Goal: Task Accomplishment & Management: Complete application form

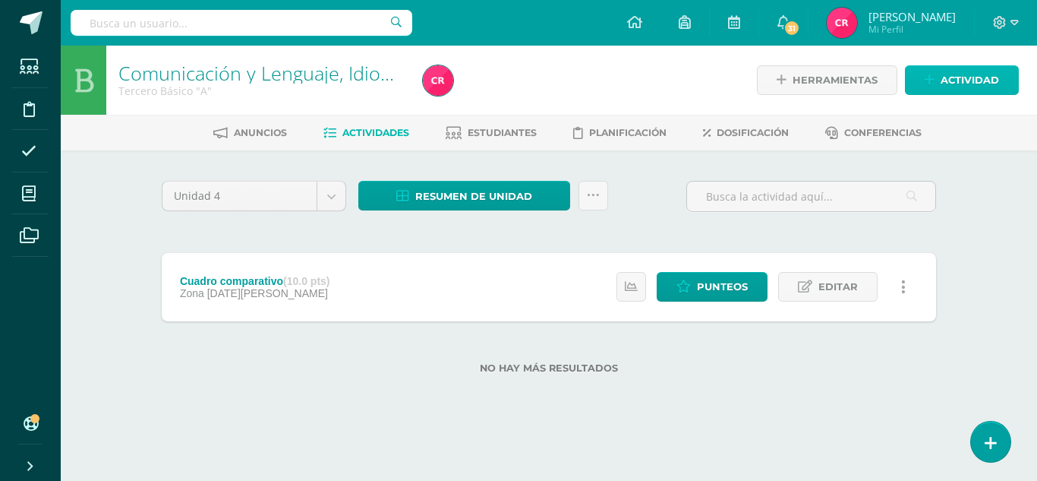
click at [934, 75] on icon at bounding box center [930, 80] width 10 height 13
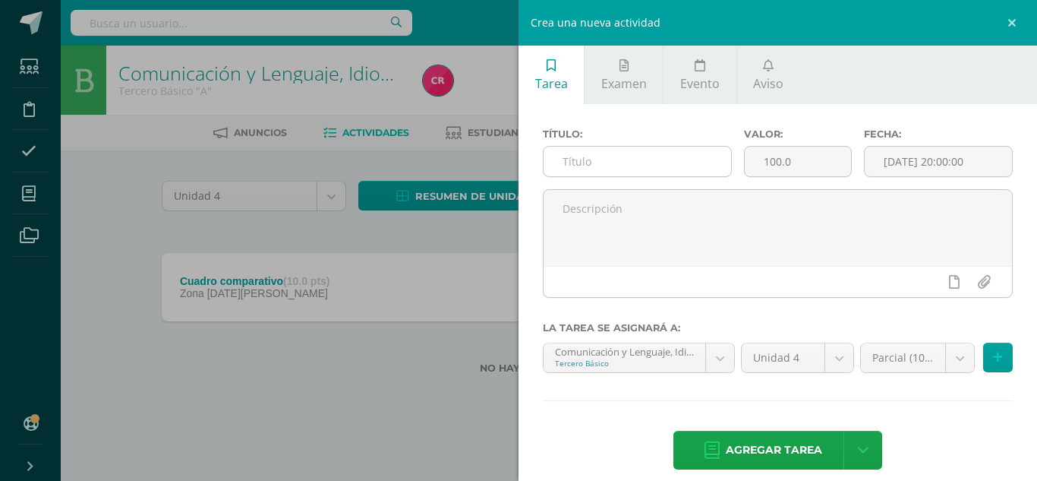
click at [615, 163] on input "text" at bounding box center [638, 162] width 188 height 30
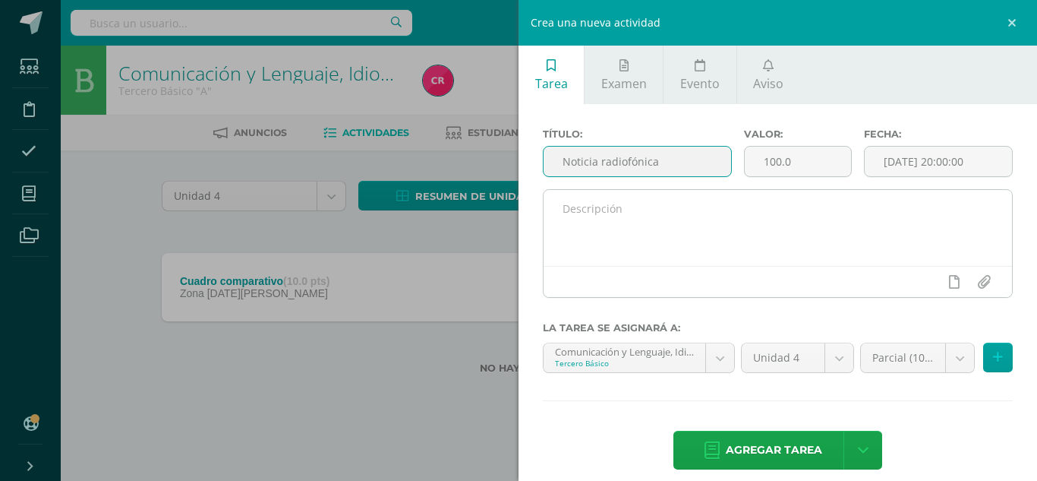
type input "Noticia radiofónica"
click at [654, 210] on textarea at bounding box center [778, 228] width 468 height 76
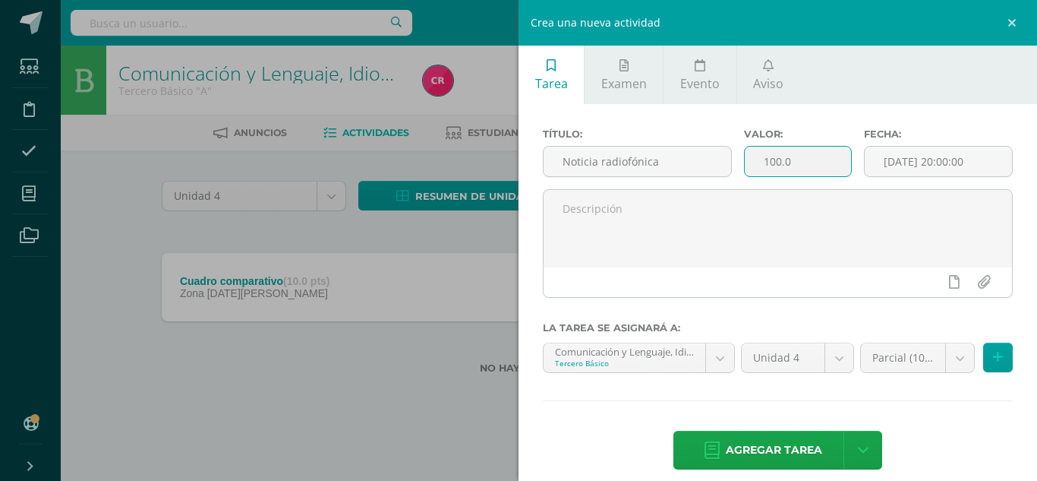
drag, startPoint x: 758, startPoint y: 163, endPoint x: 820, endPoint y: 158, distance: 61.7
click at [820, 158] on input "100.0" at bounding box center [798, 162] width 107 height 30
type input "15"
click at [895, 159] on input "[DATE] 20:00:00" at bounding box center [938, 162] width 147 height 30
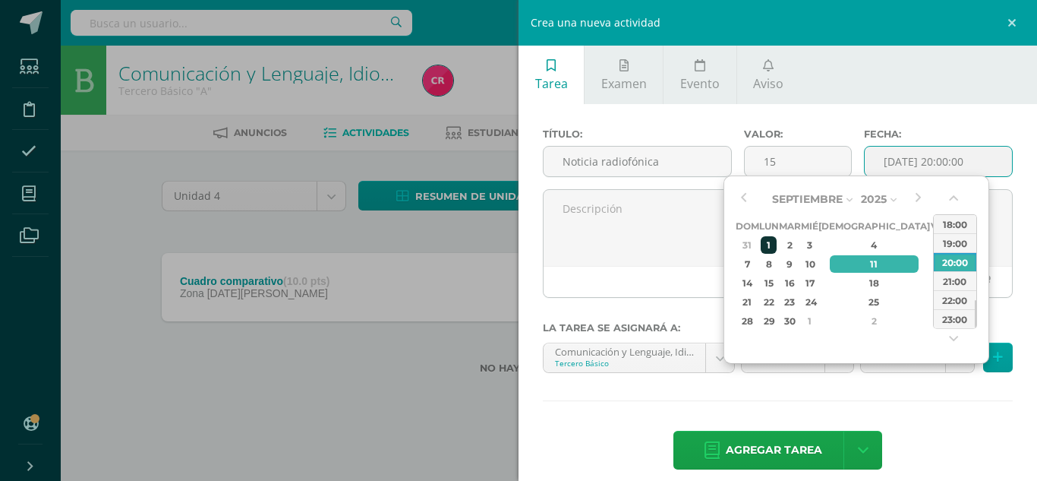
click at [770, 240] on div "1" at bounding box center [769, 244] width 16 height 17
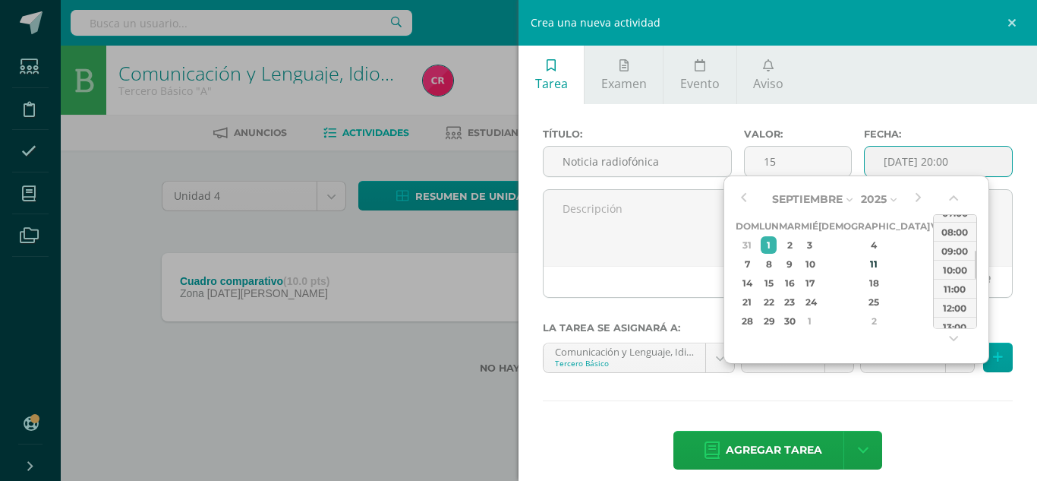
click at [943, 249] on div "09:00" at bounding box center [955, 250] width 43 height 19
type input "[DATE] 09:00"
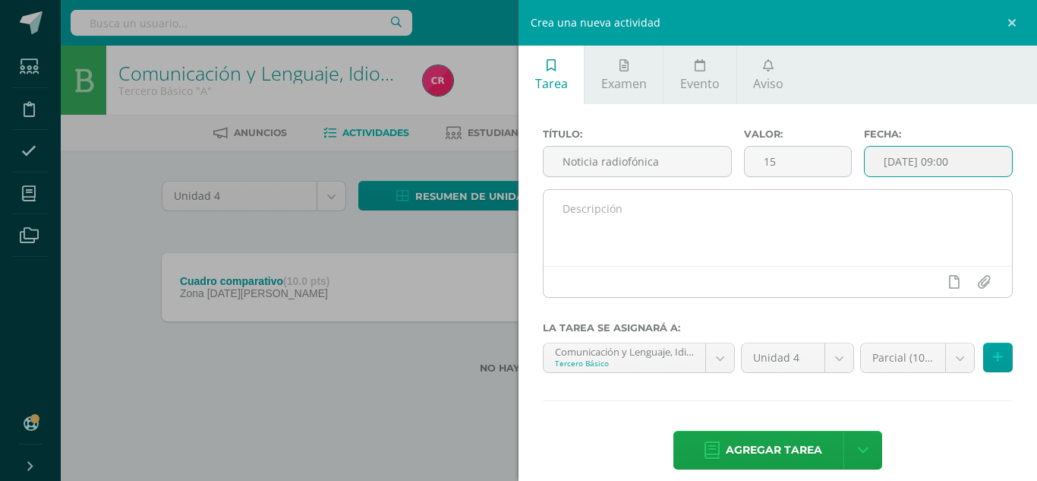
click at [846, 208] on textarea at bounding box center [778, 228] width 468 height 76
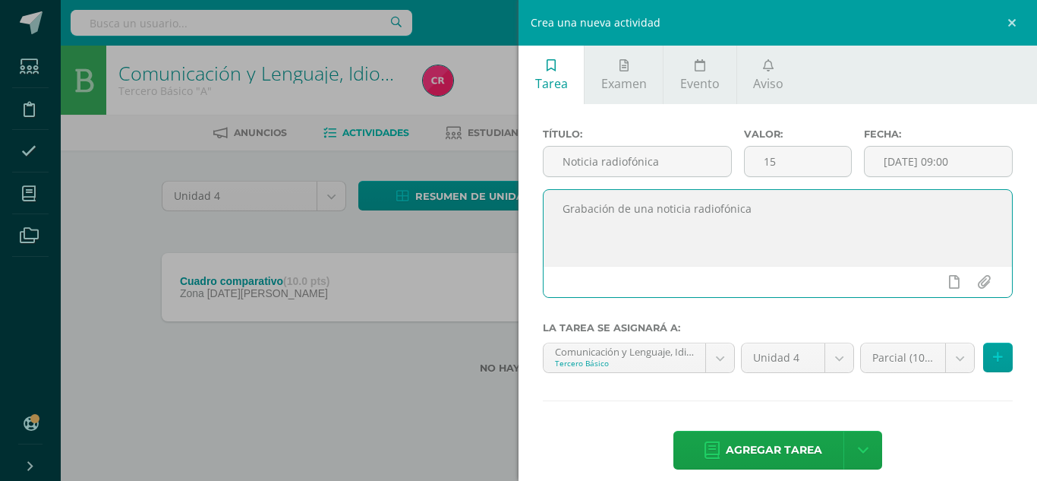
click at [742, 209] on textarea "Grabación de una noticia radiofónica" at bounding box center [778, 228] width 468 height 76
click at [752, 205] on textarea "Grabación de una noticia radiofónica" at bounding box center [778, 228] width 468 height 76
type textarea "Grabación de una noticia radiofónica sobre temas políticos, sociales o literari…"
click at [698, 357] on body "Estudiantes Disciplina Asistencia Mis cursos Archivos Soporte Centro de ayuda Ú…" at bounding box center [518, 211] width 1037 height 422
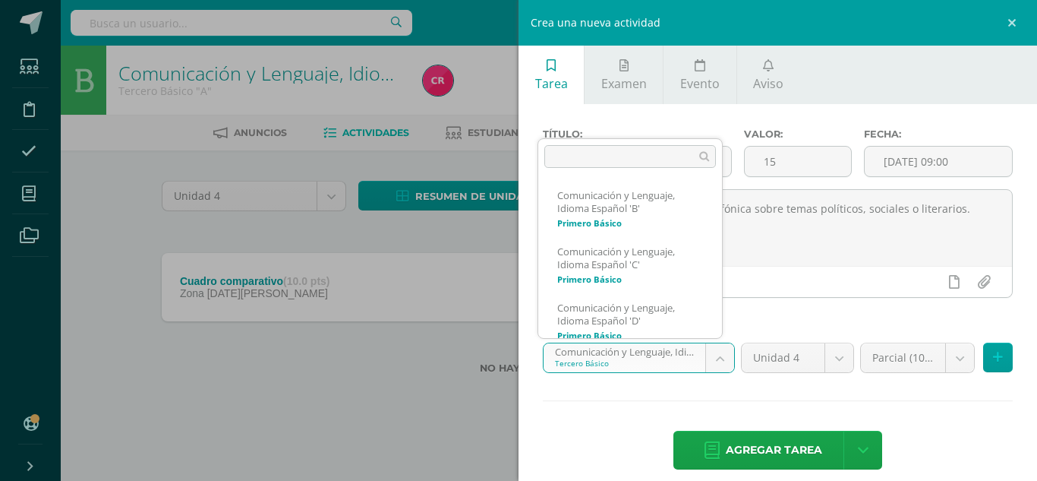
scroll to position [404, 0]
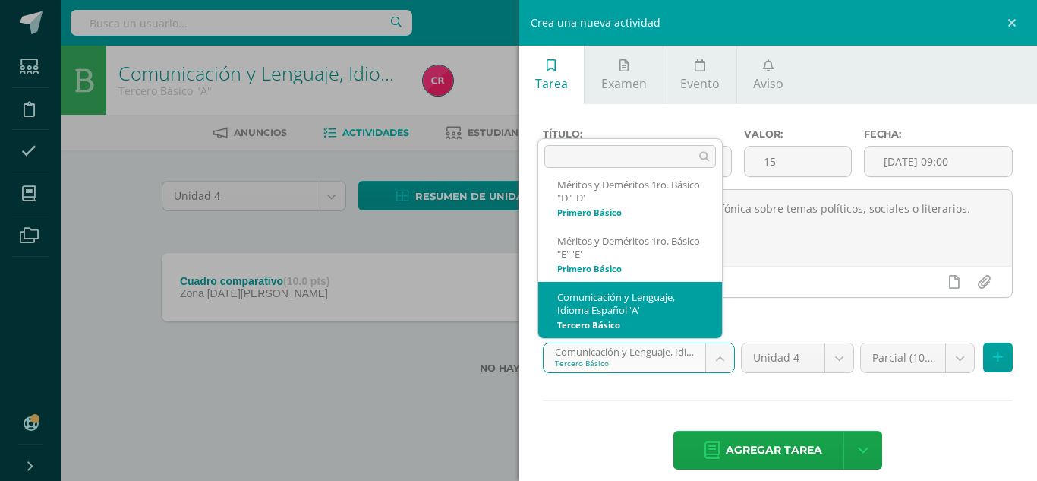
click at [709, 357] on body "Estudiantes Disciplina Asistencia Mis cursos Archivos Soporte Centro de ayuda Ú…" at bounding box center [518, 211] width 1037 height 422
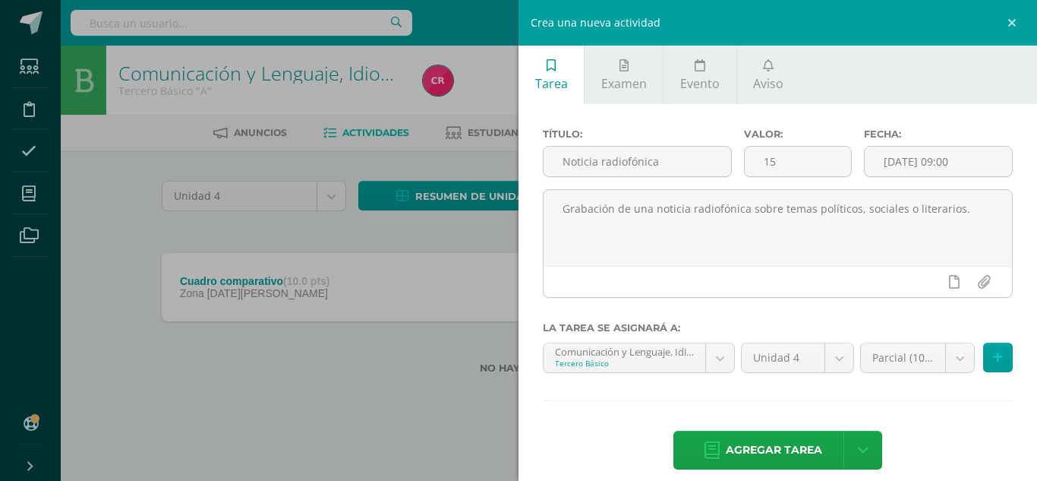
click at [937, 367] on body "Estudiantes Disciplina Asistencia Mis cursos Archivos Soporte Centro de ayuda Ú…" at bounding box center [518, 211] width 1037 height 422
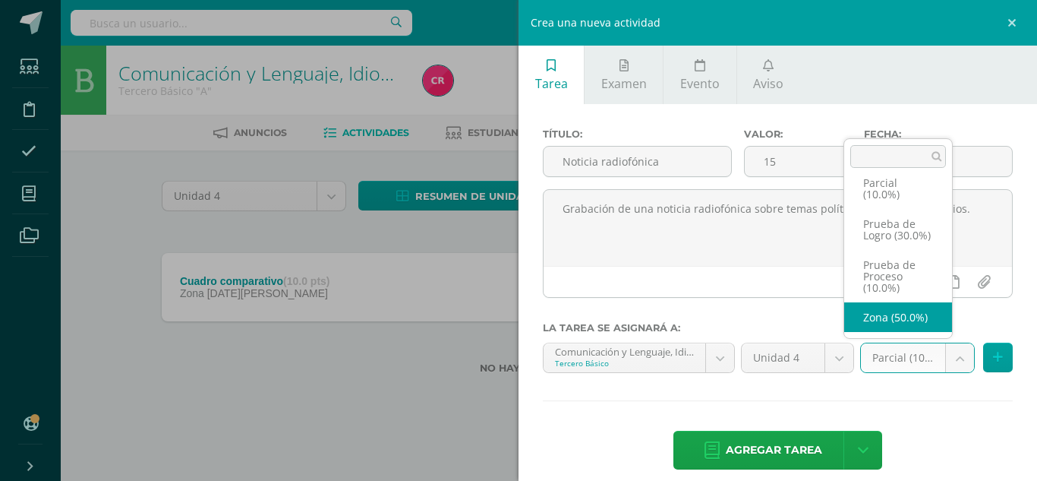
scroll to position [35, 0]
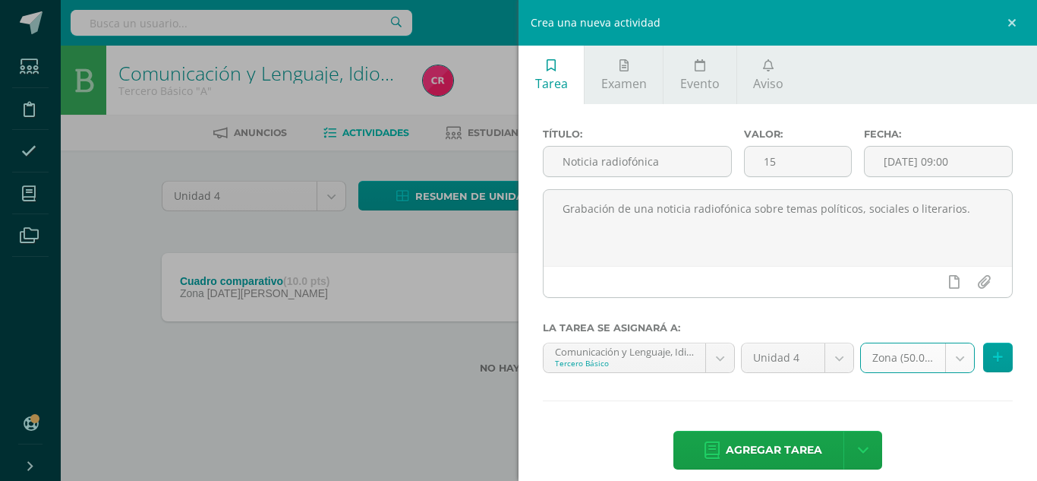
select select "159843"
click at [983, 354] on button at bounding box center [998, 357] width 30 height 30
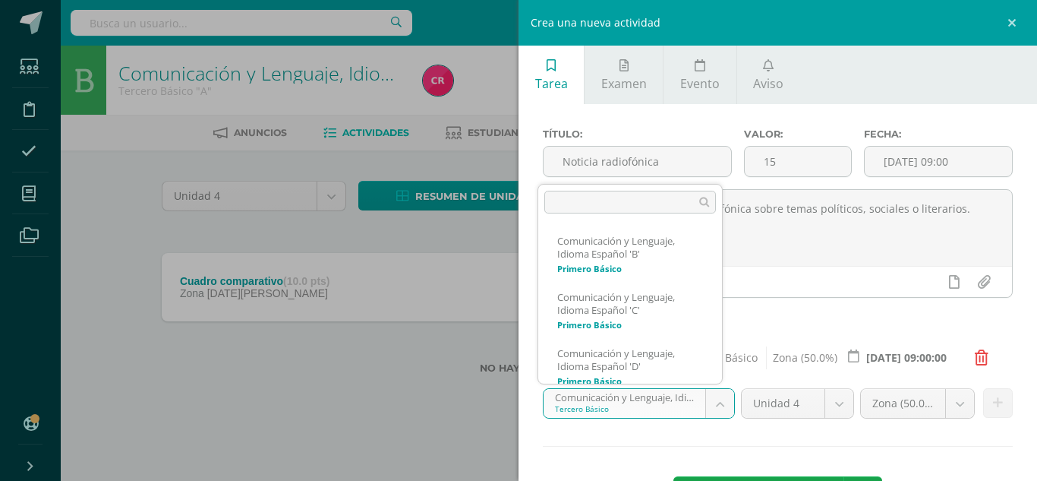
click at [710, 402] on body "Estudiantes Disciplina Asistencia Mis cursos Archivos Soporte Centro de ayuda Ú…" at bounding box center [518, 211] width 1037 height 422
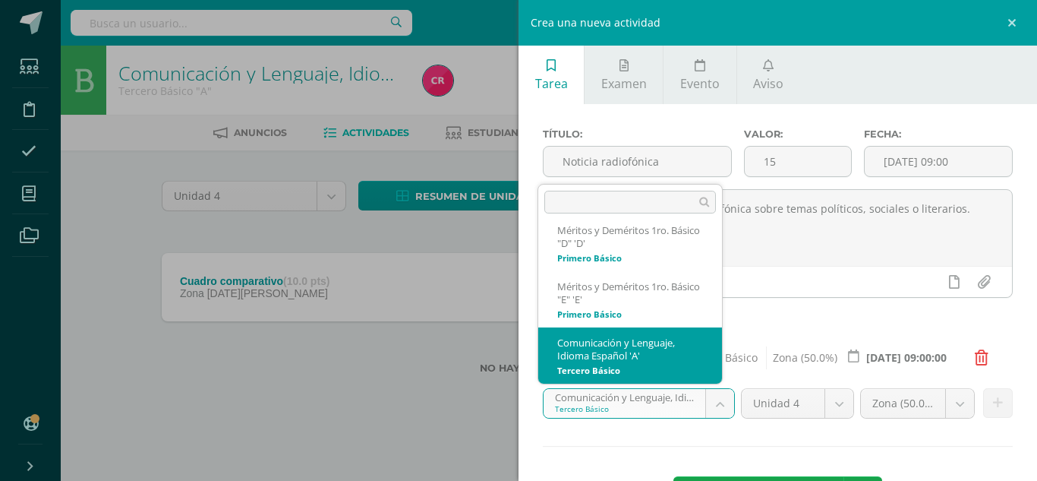
scroll to position [480, 0]
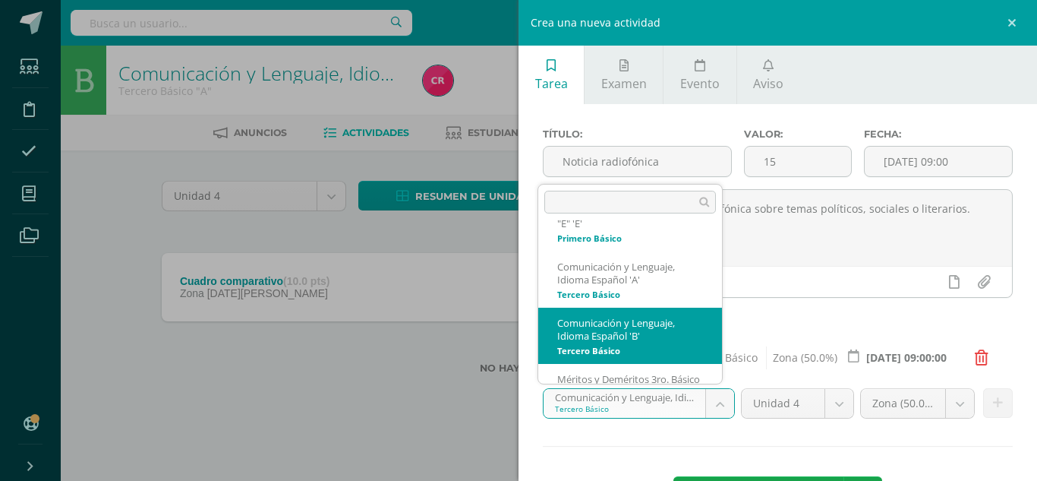
select select "160124"
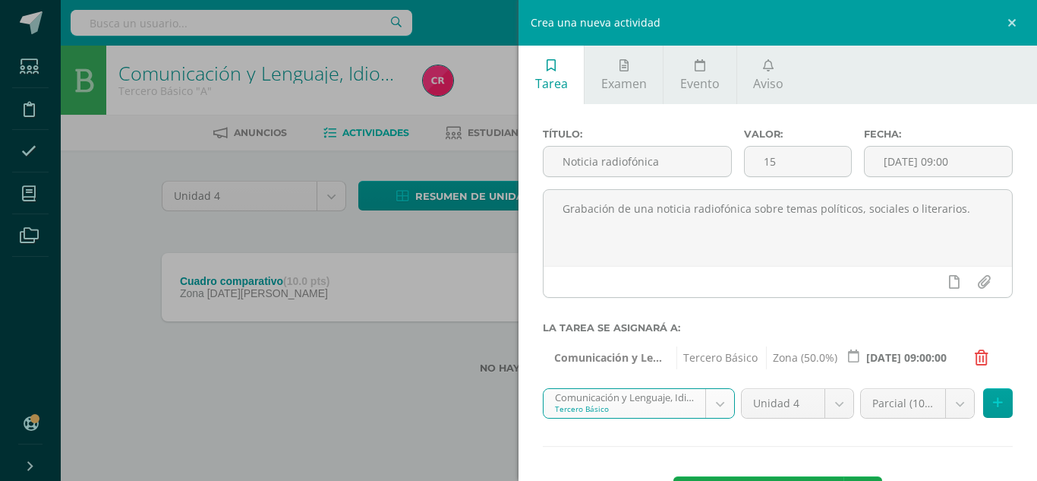
click at [912, 407] on body "Estudiantes Disciplina Asistencia Mis cursos Archivos Soporte Centro de ayuda Ú…" at bounding box center [518, 211] width 1037 height 422
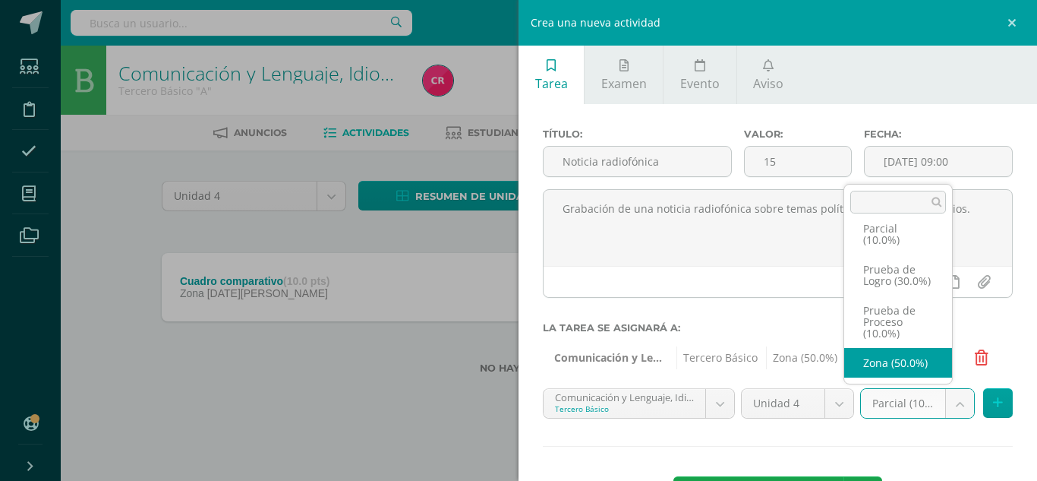
scroll to position [35, 0]
select select "160143"
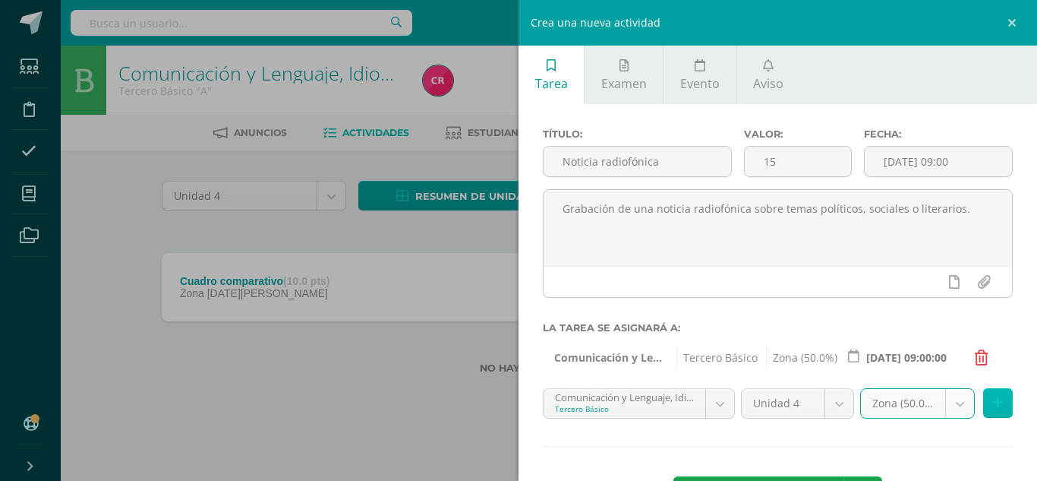
click at [997, 404] on button at bounding box center [998, 403] width 30 height 30
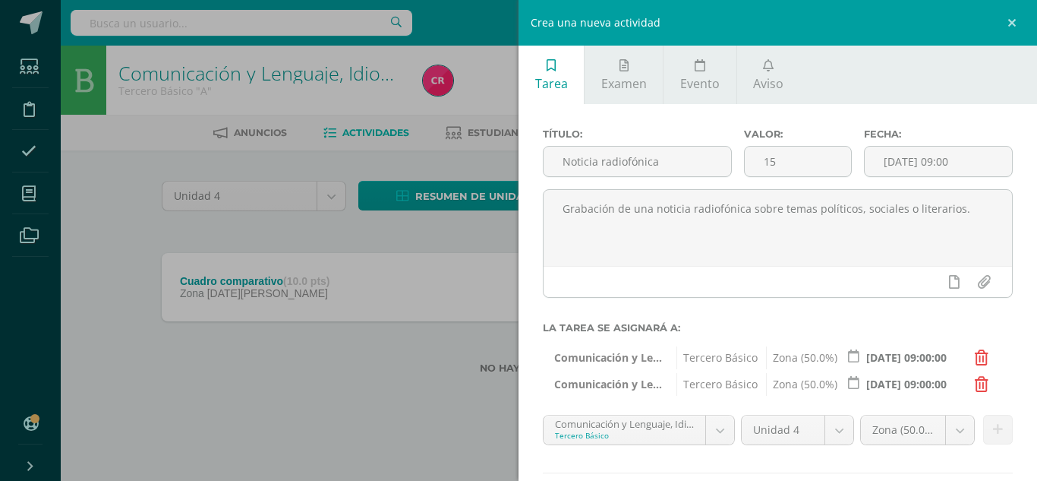
scroll to position [88, 0]
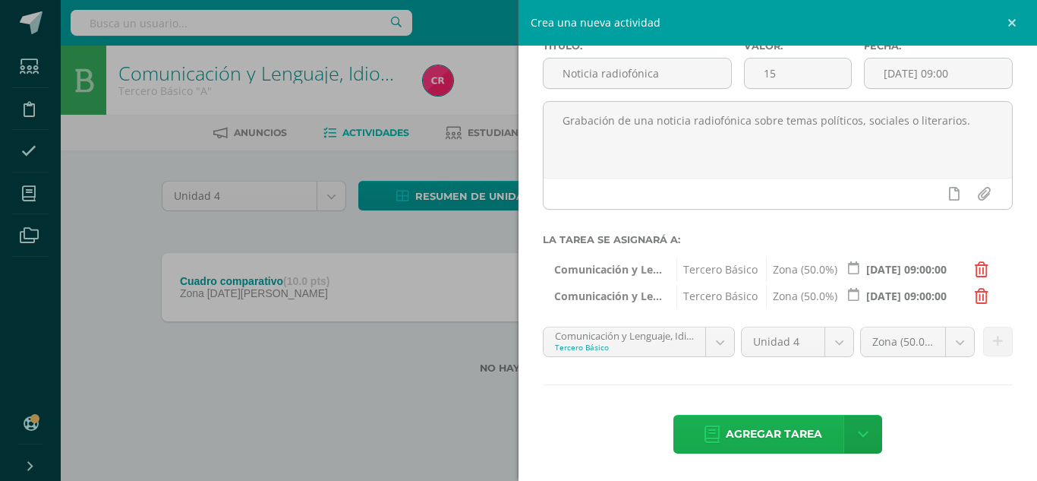
click at [774, 424] on span "Agregar tarea" at bounding box center [774, 433] width 96 height 37
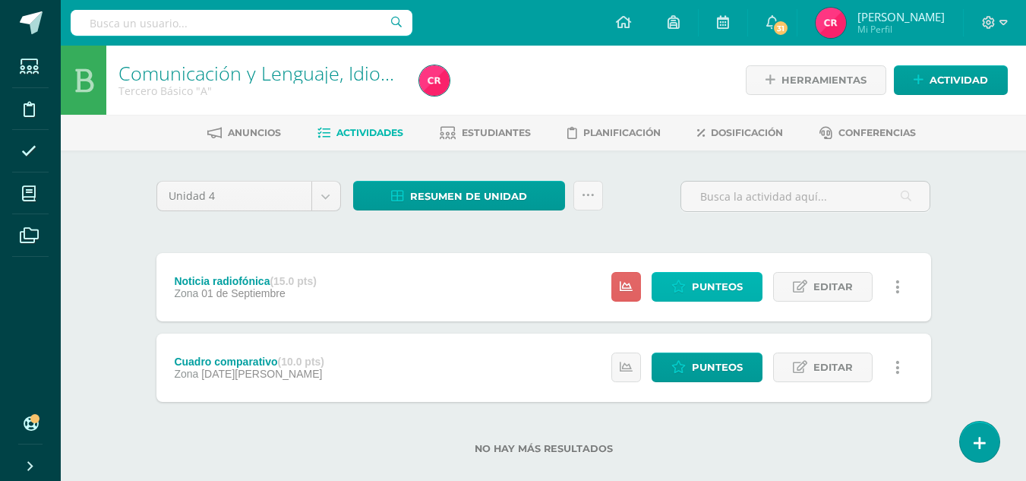
click at [722, 282] on span "Punteos" at bounding box center [717, 287] width 51 height 28
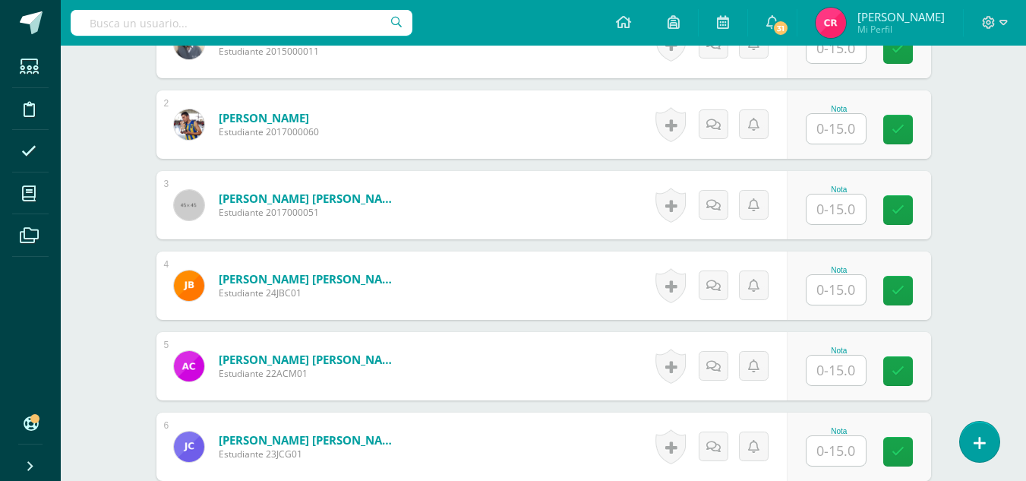
scroll to position [380, 0]
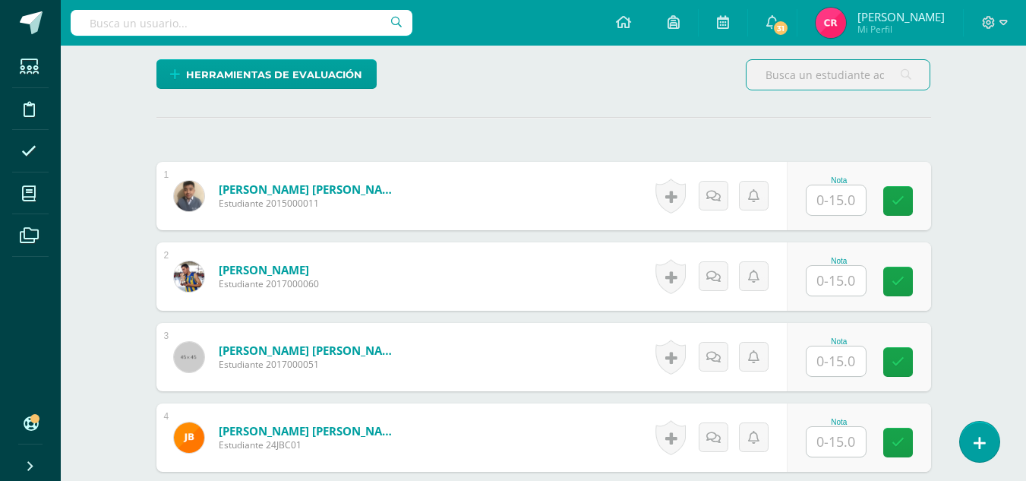
click at [844, 197] on input "text" at bounding box center [835, 200] width 59 height 30
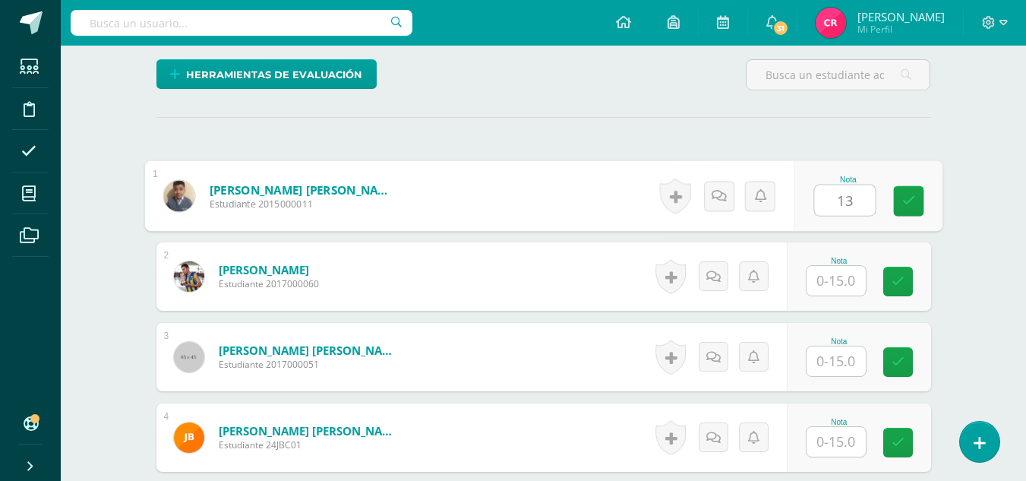
type input "13"
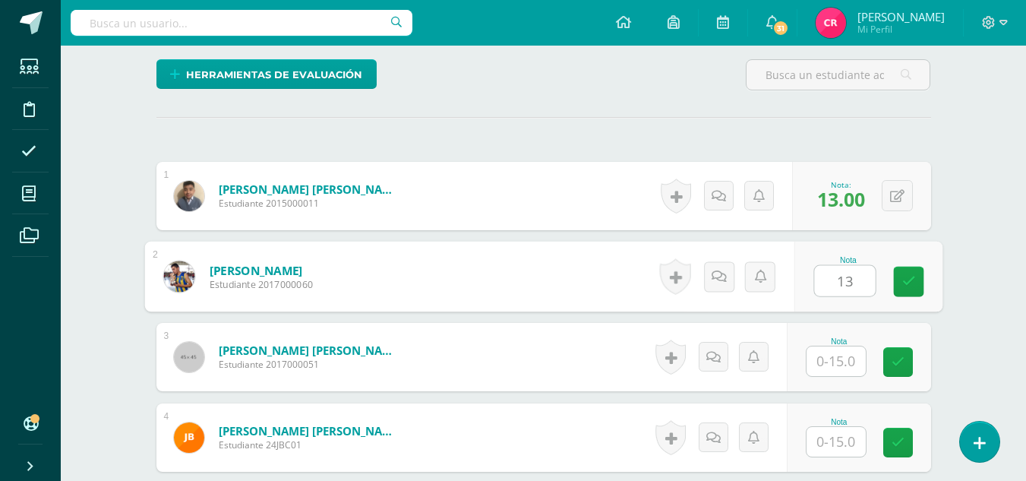
type input "13"
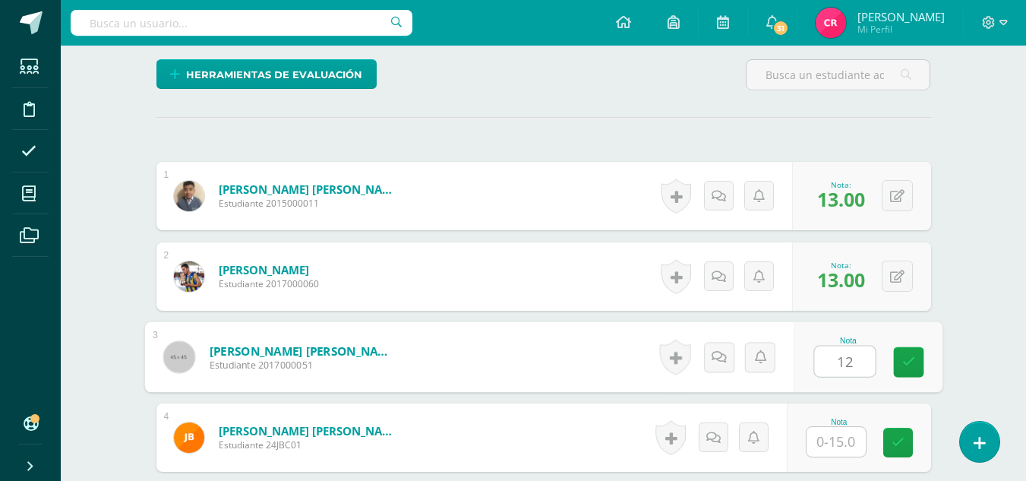
type input "12"
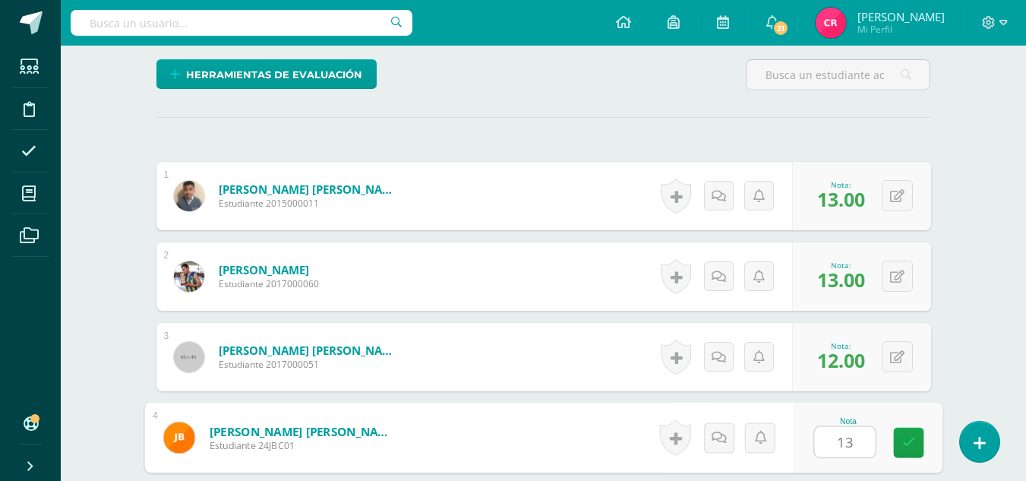
type input "13"
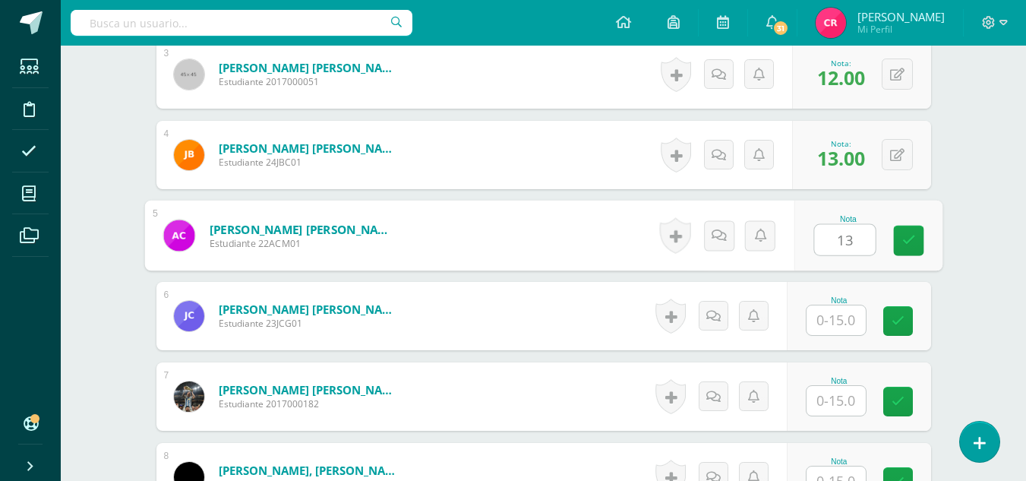
type input "13"
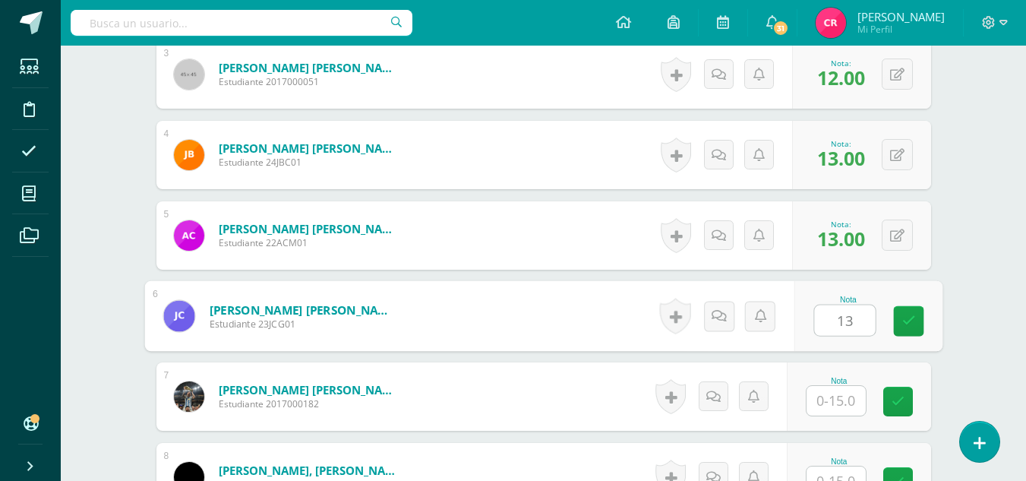
type input "13"
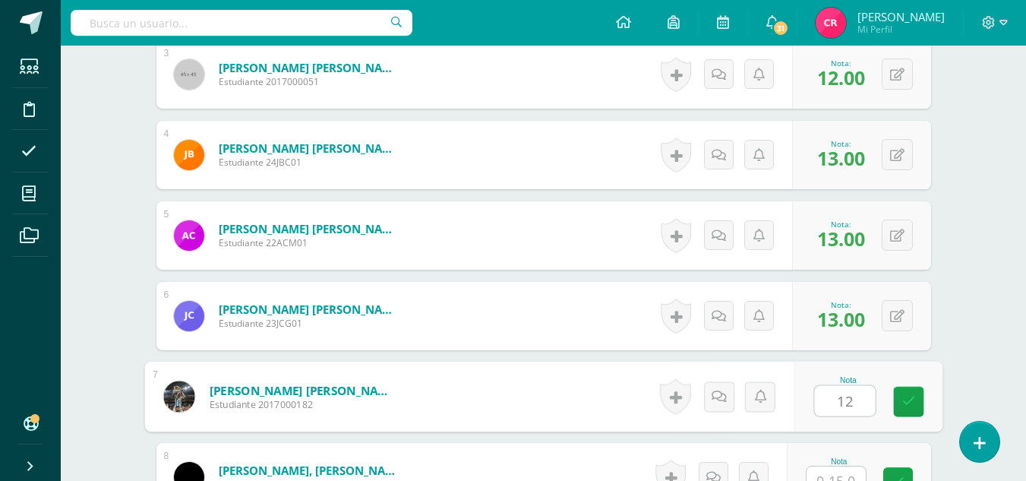
type input "12"
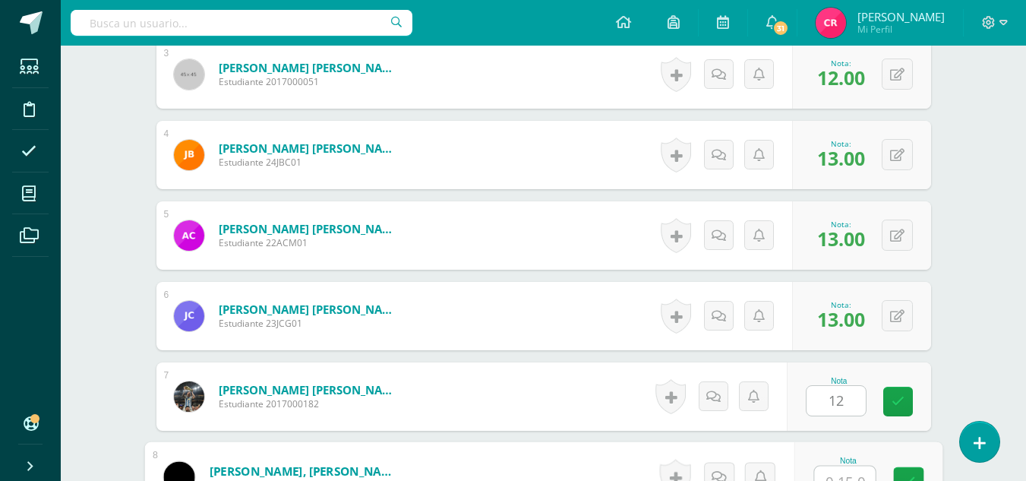
scroll to position [679, 0]
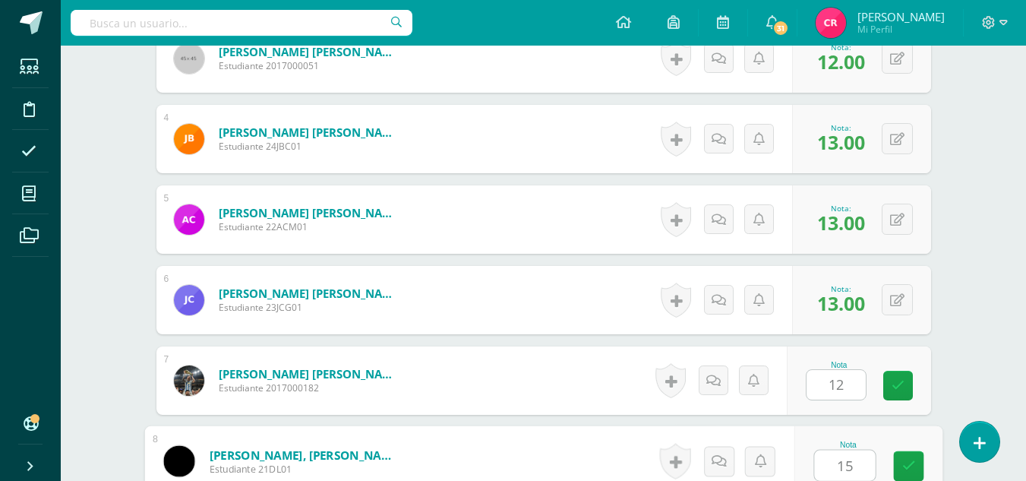
type input "15"
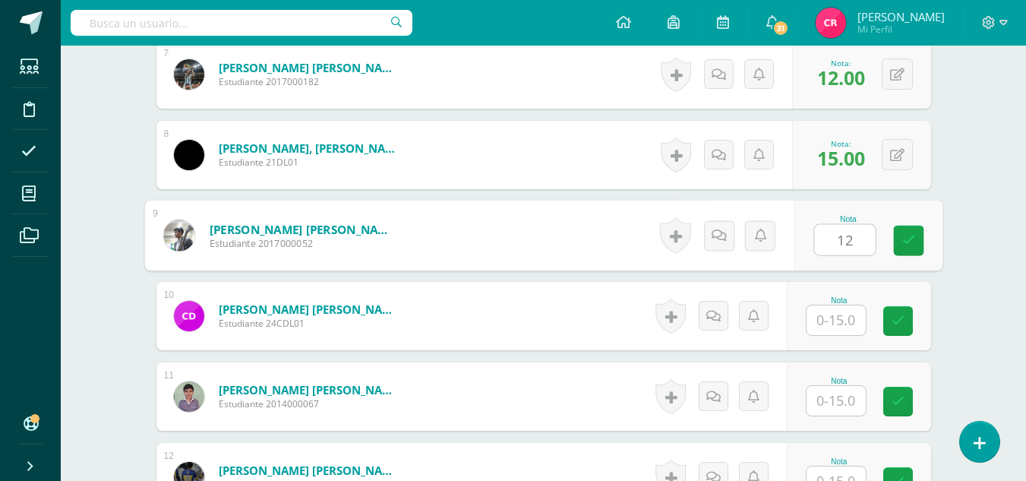
type input "12"
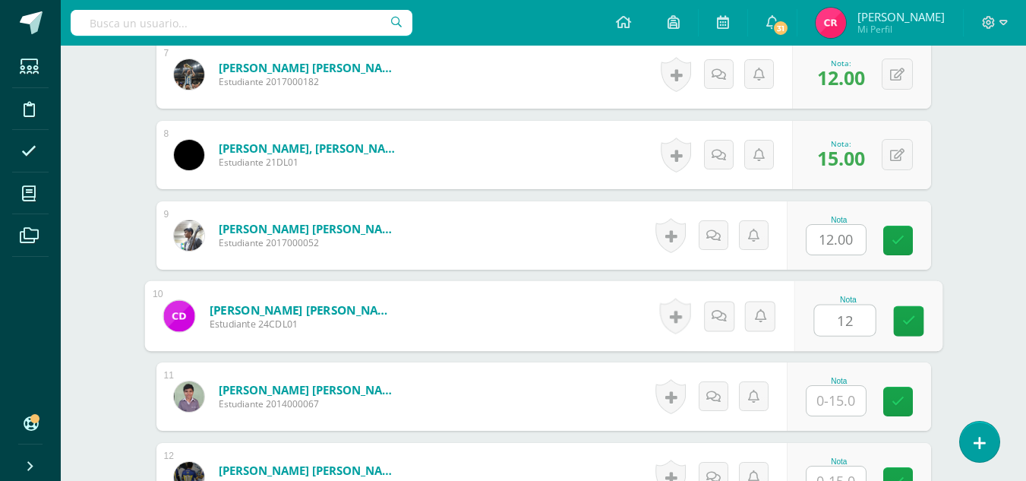
type input "12"
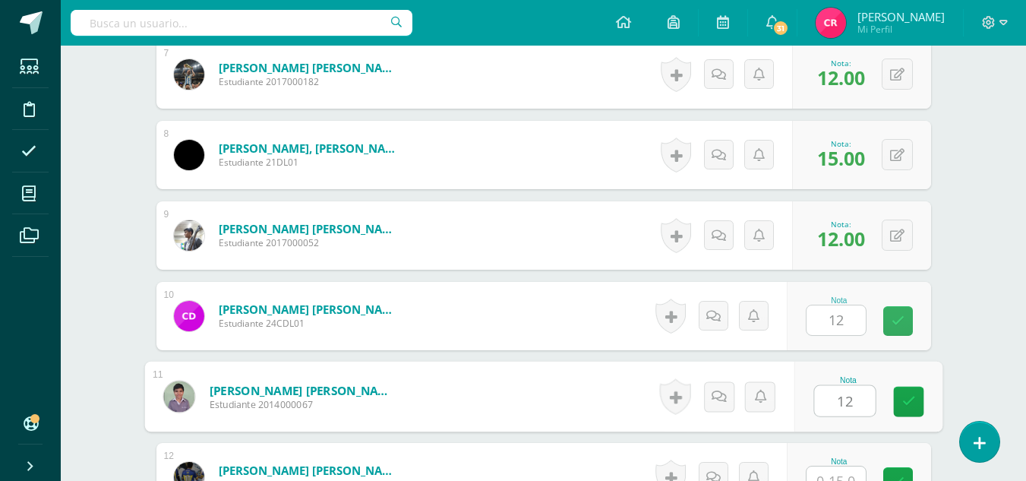
type input "12"
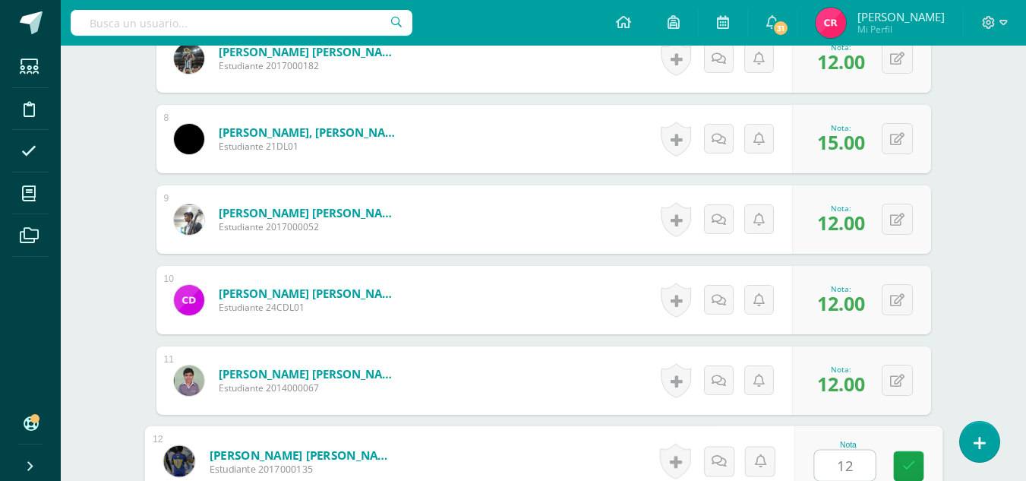
type input "12"
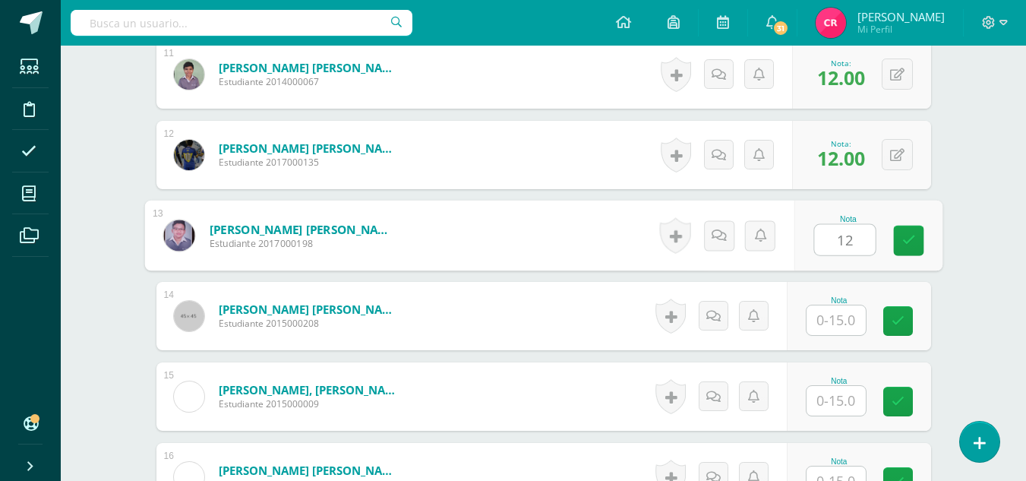
type input "12"
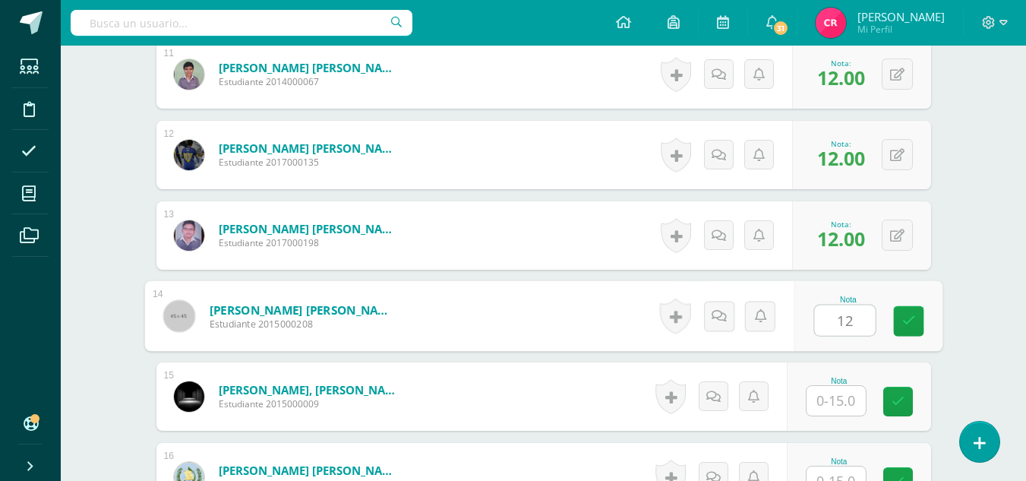
type input "12"
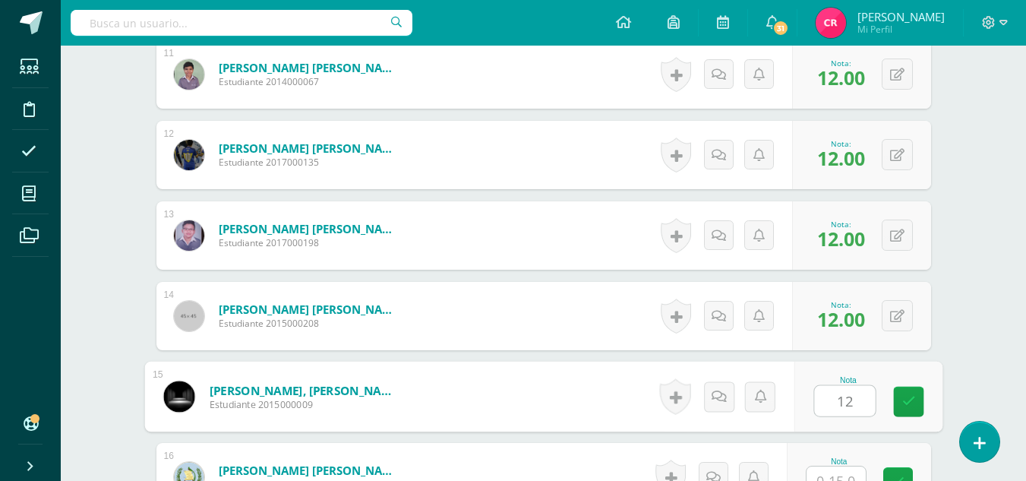
type input "12"
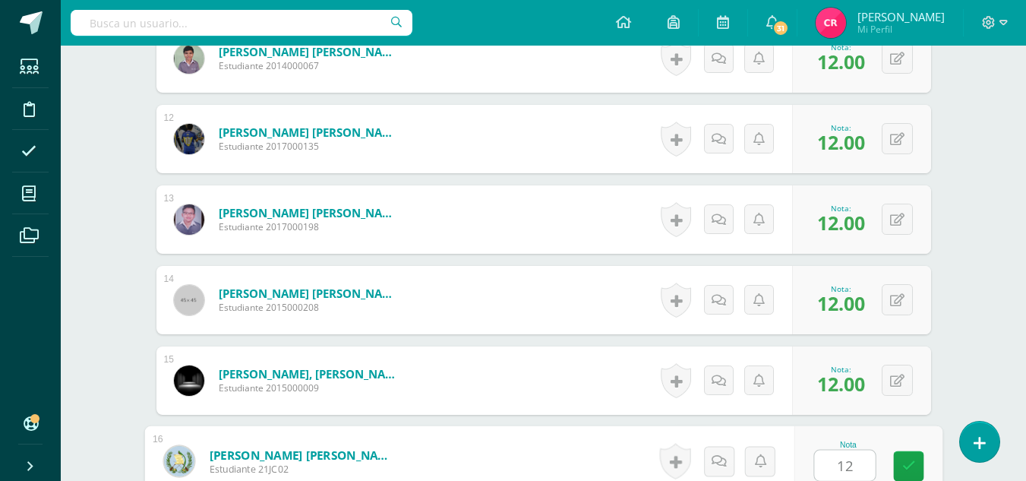
type input "12"
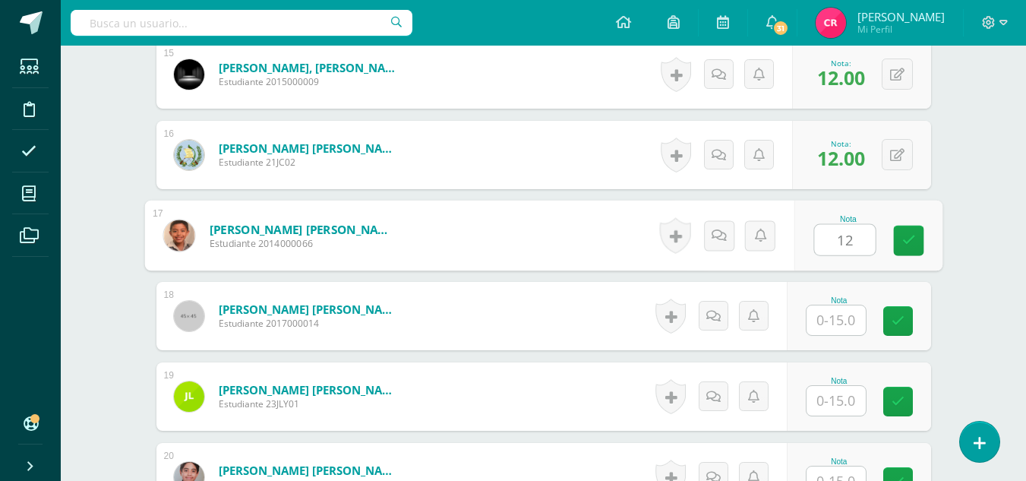
type input "12"
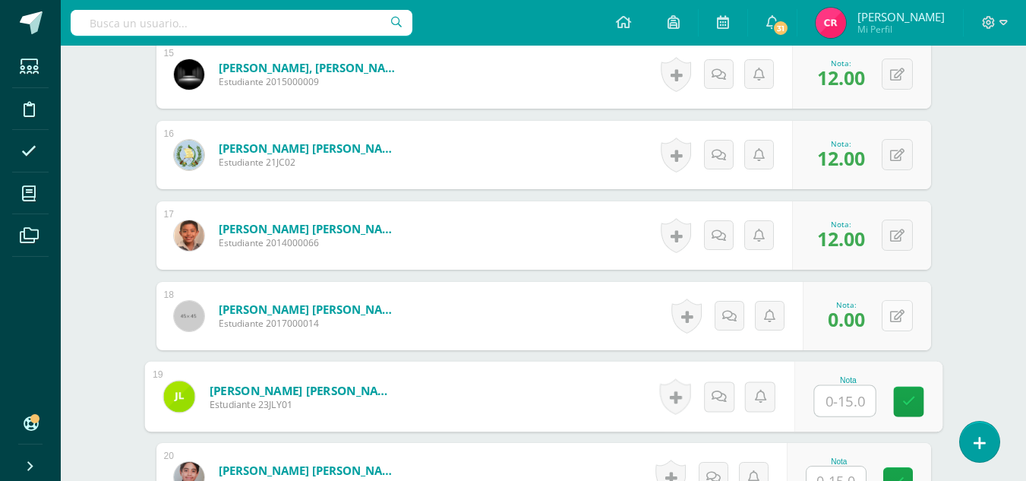
click at [884, 328] on div "0 Logros Logros obtenidos Aún no hay logros agregados Nota: 0.00" at bounding box center [867, 316] width 128 height 68
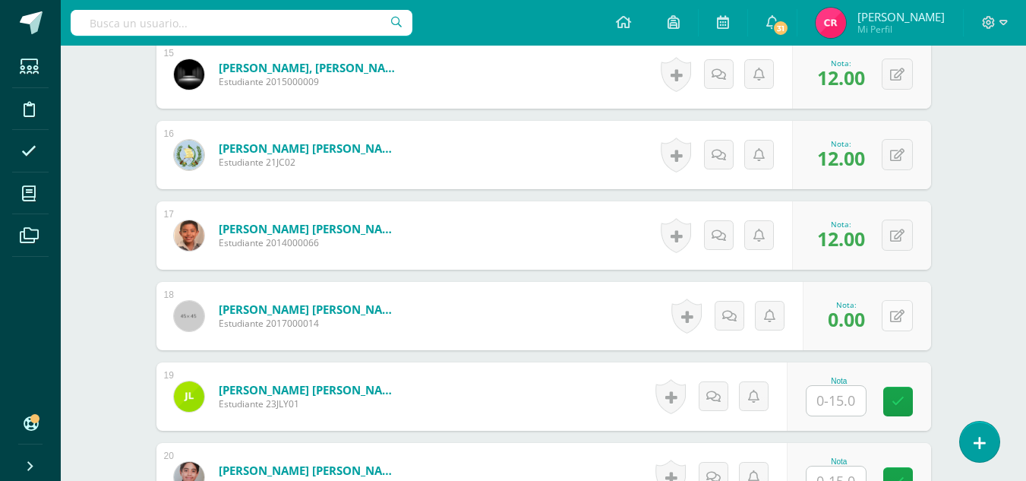
click at [890, 325] on button at bounding box center [896, 315] width 31 height 31
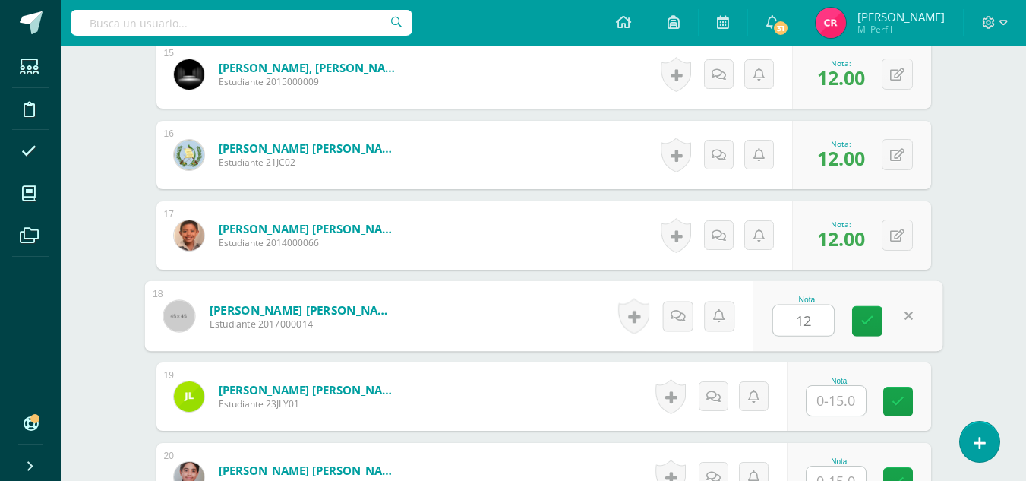
type input "12"
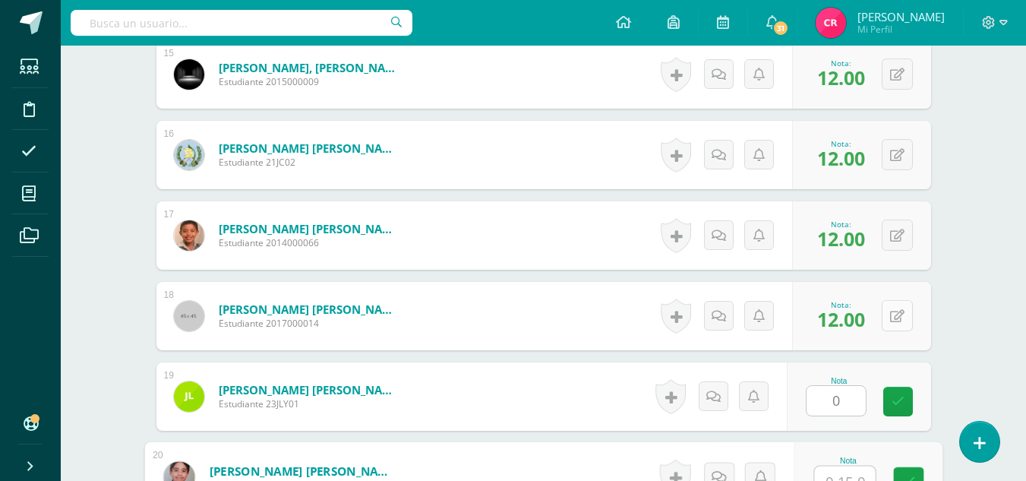
scroll to position [1644, 0]
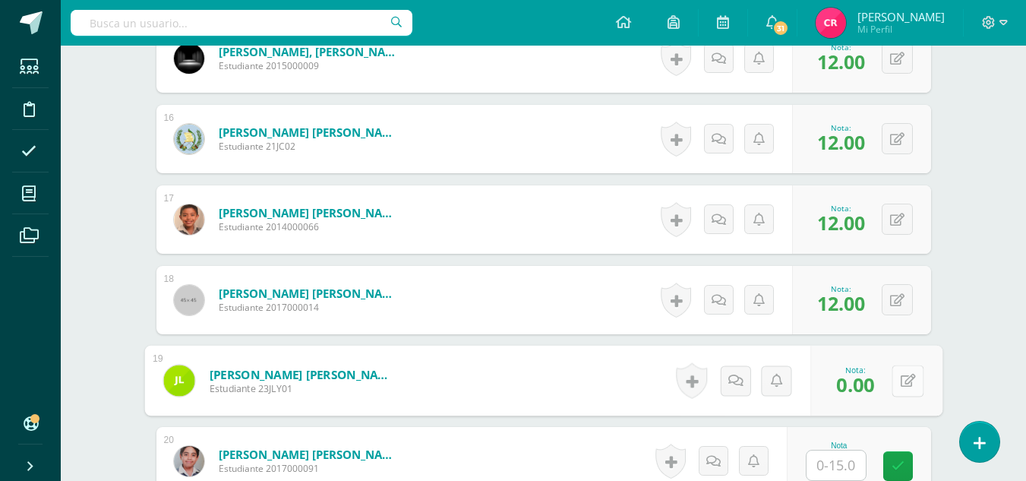
click at [892, 385] on button at bounding box center [907, 380] width 32 height 32
type input "11"
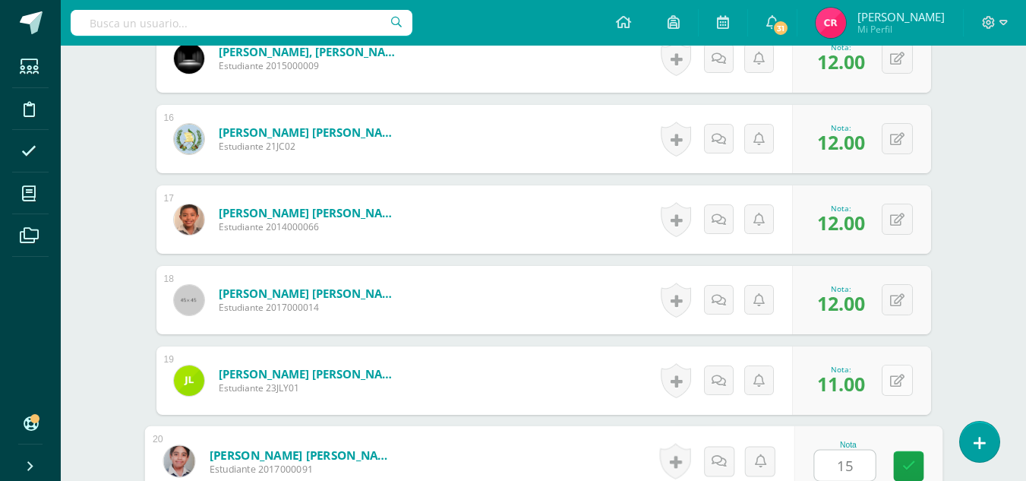
type input "15"
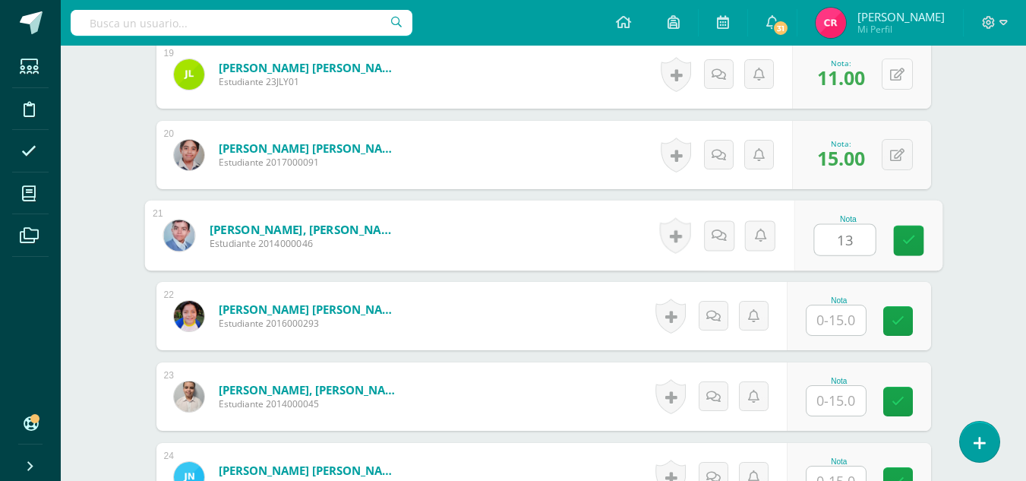
type input "13"
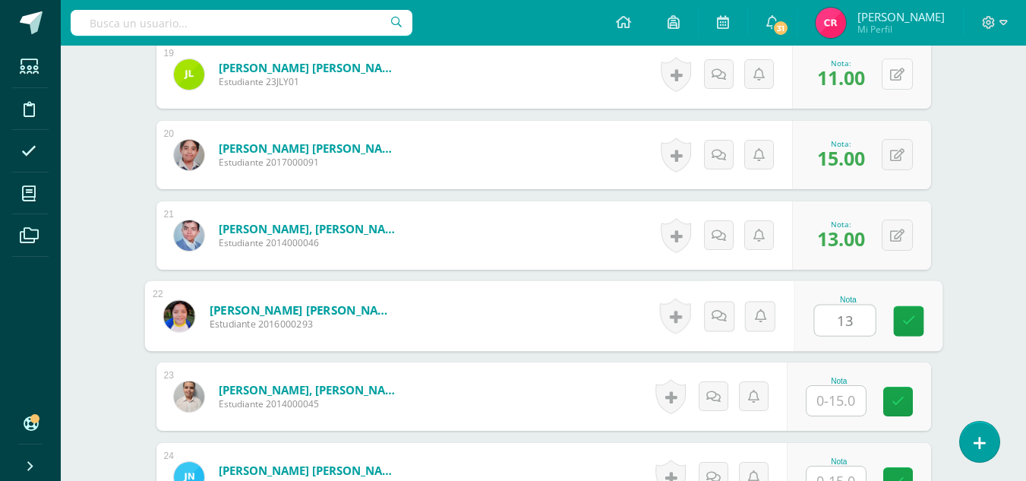
type input "13"
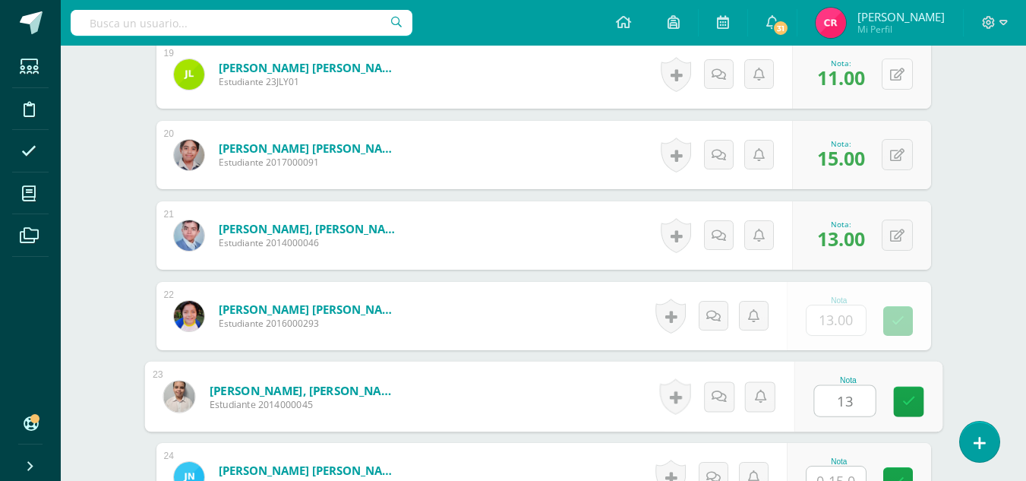
type input "13"
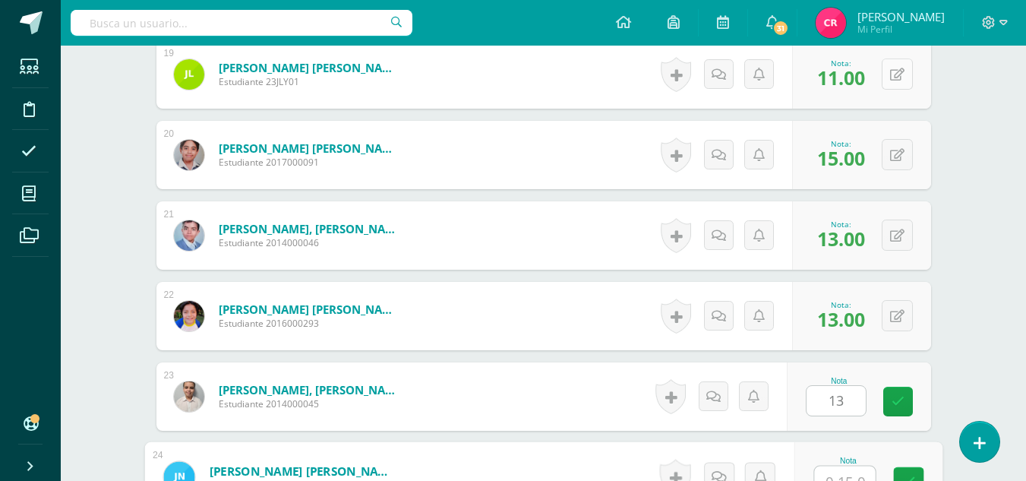
scroll to position [1966, 0]
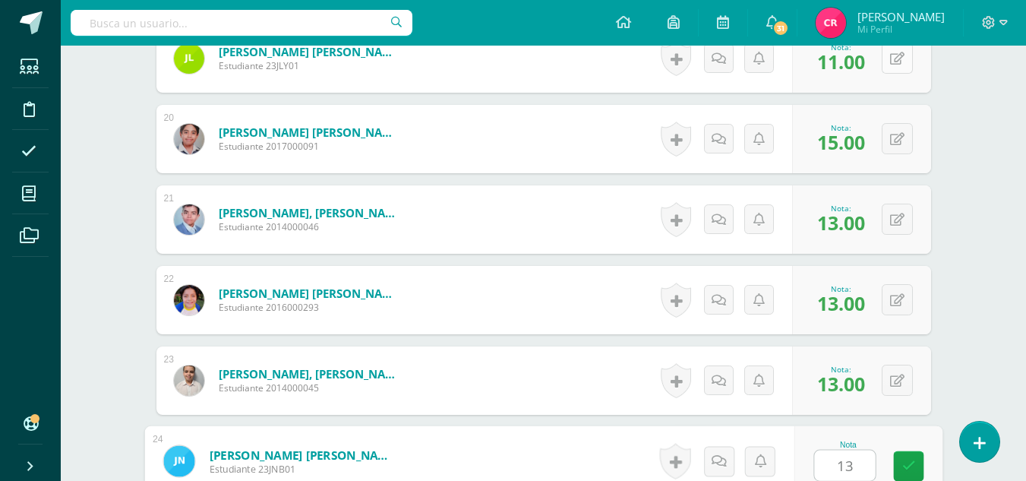
type input "13"
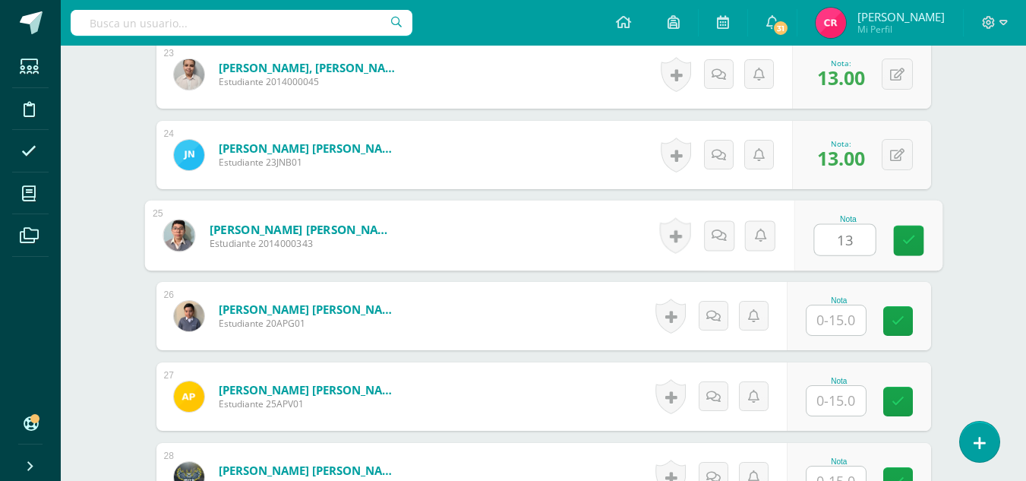
type input "13"
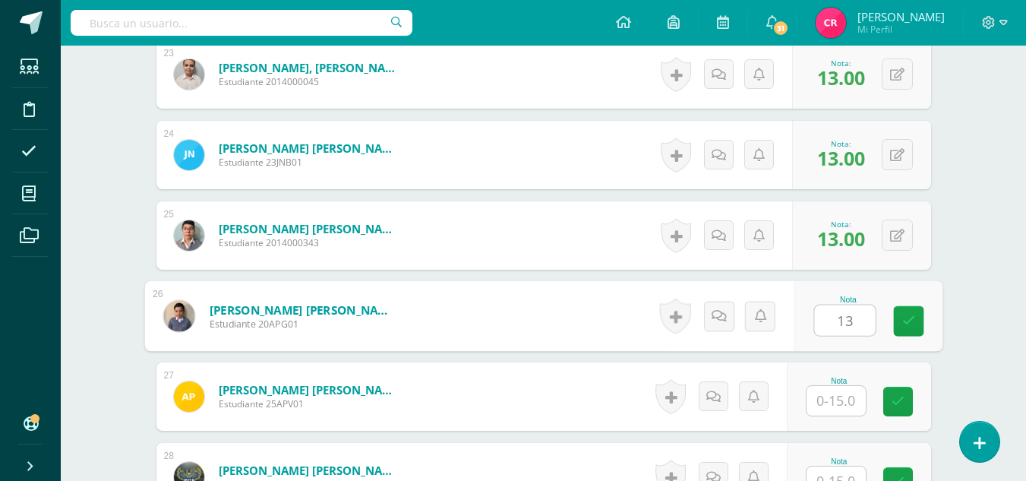
type input "13"
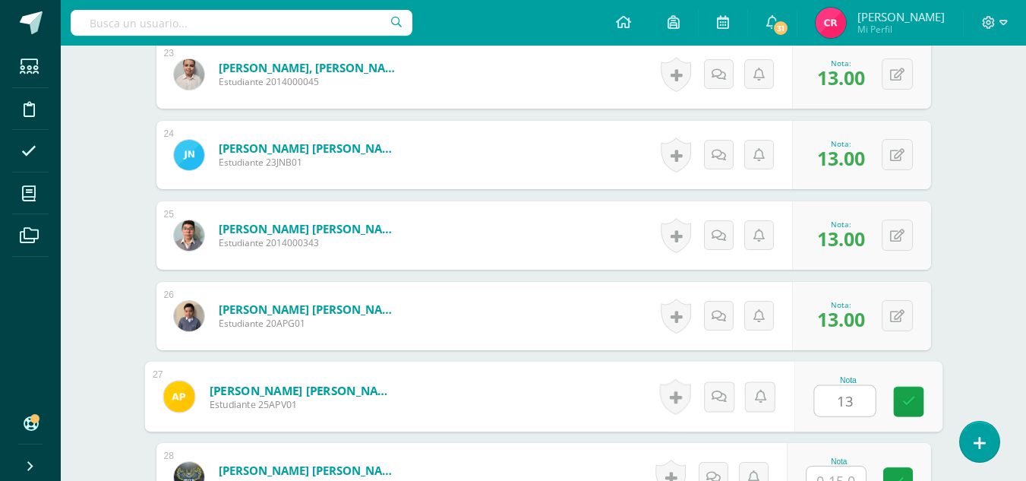
type input "13"
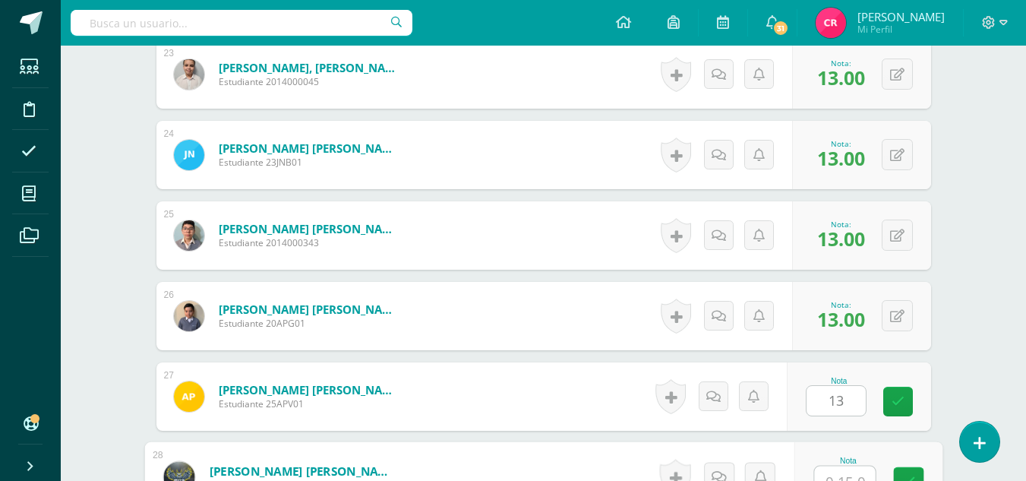
scroll to position [2288, 0]
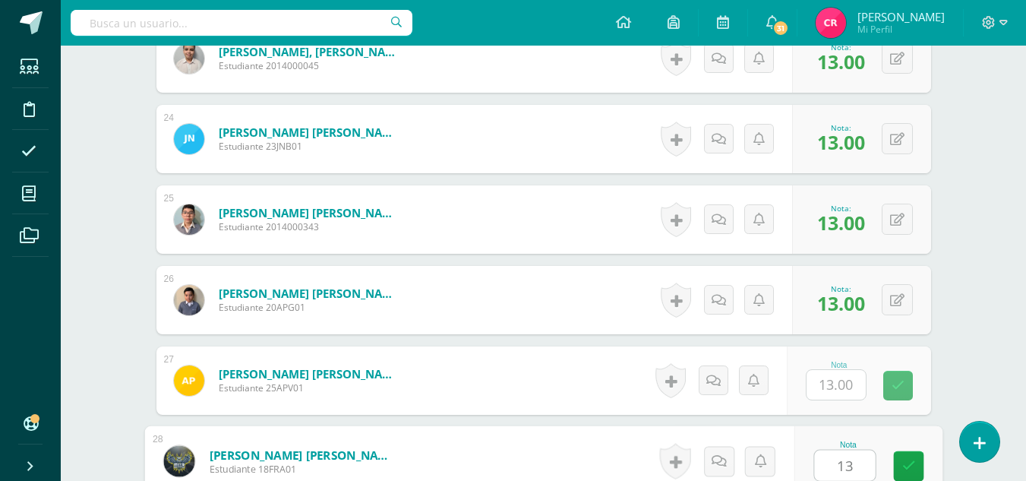
type input "13"
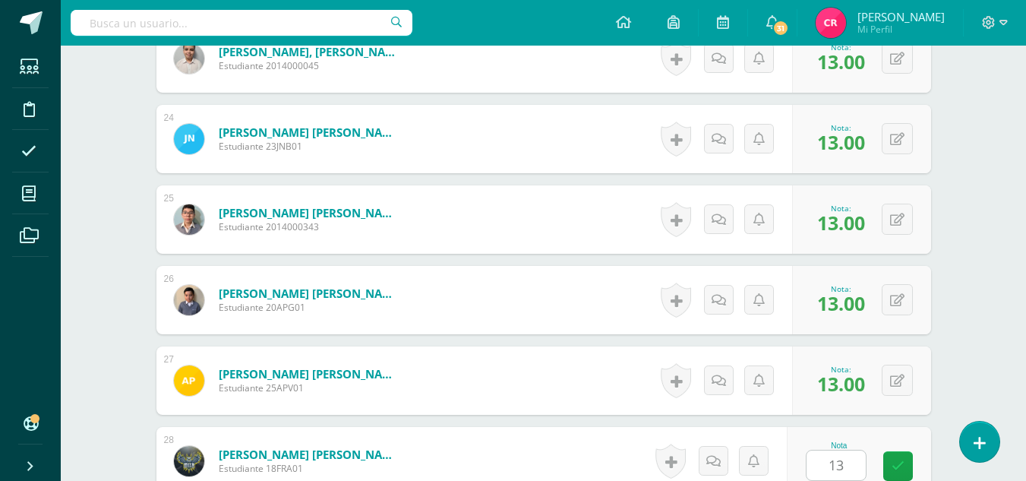
scroll to position [2594, 0]
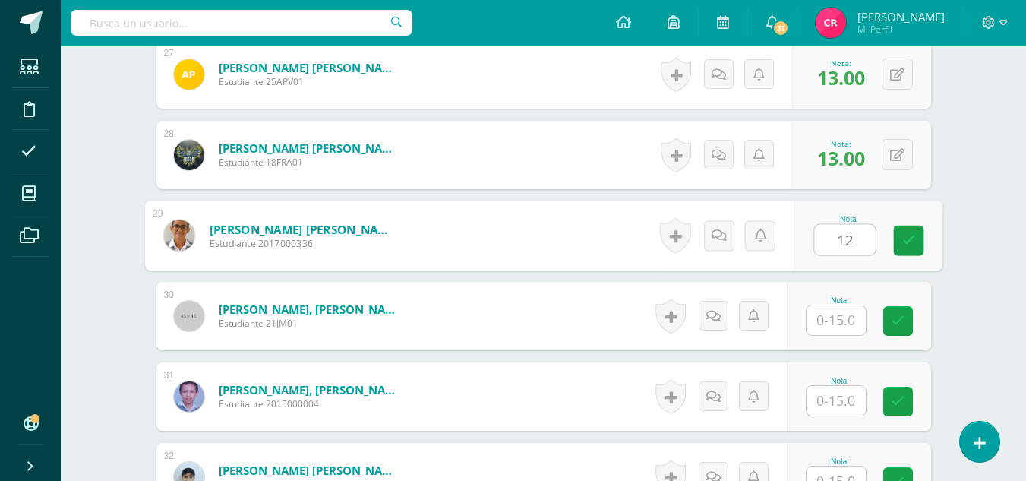
type input "12"
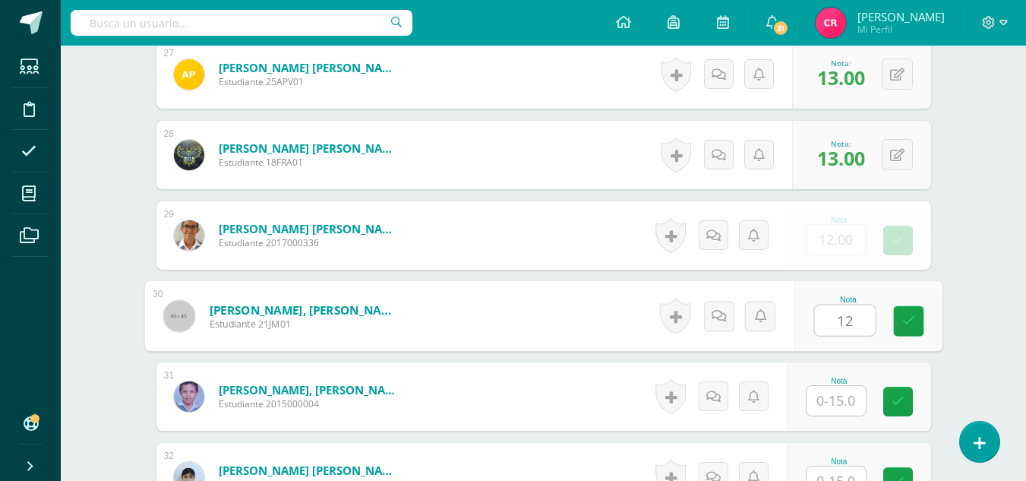
type input "12"
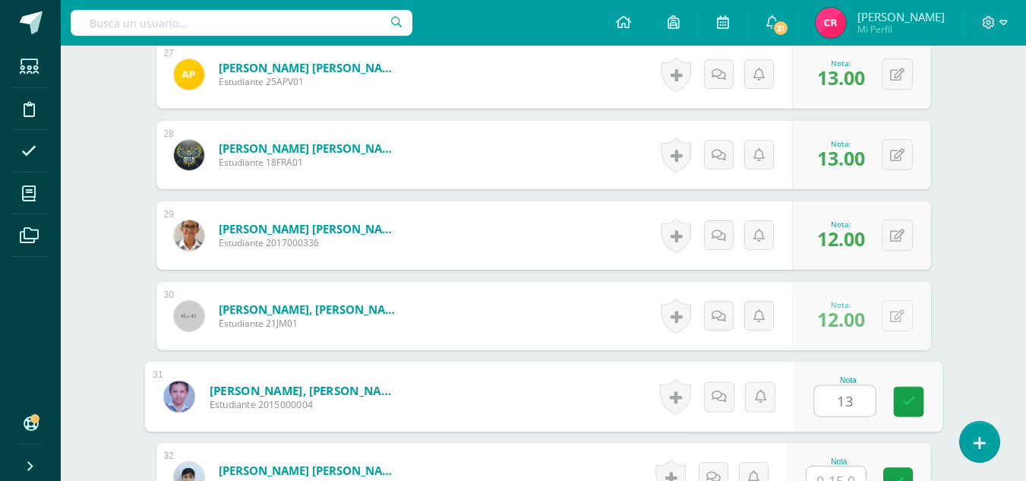
type input "13"
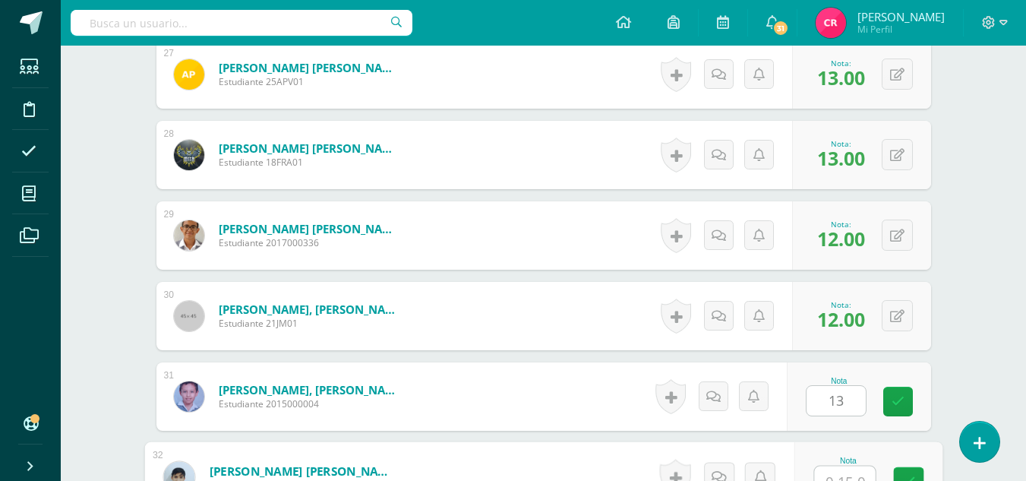
scroll to position [2610, 0]
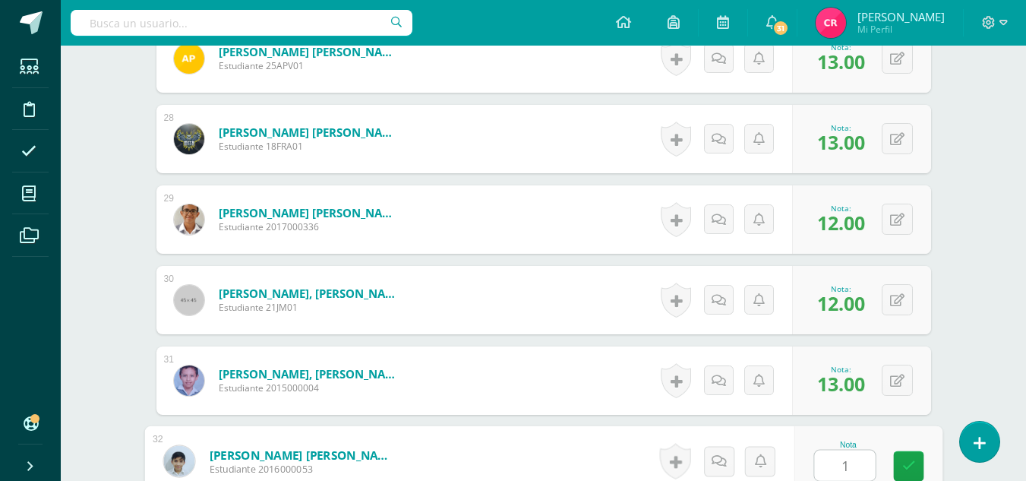
type input "13"
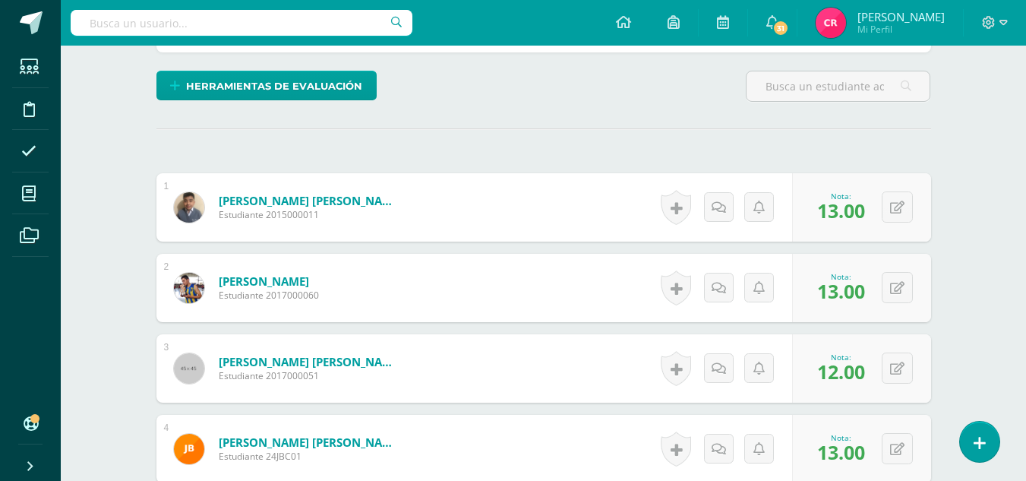
scroll to position [141, 0]
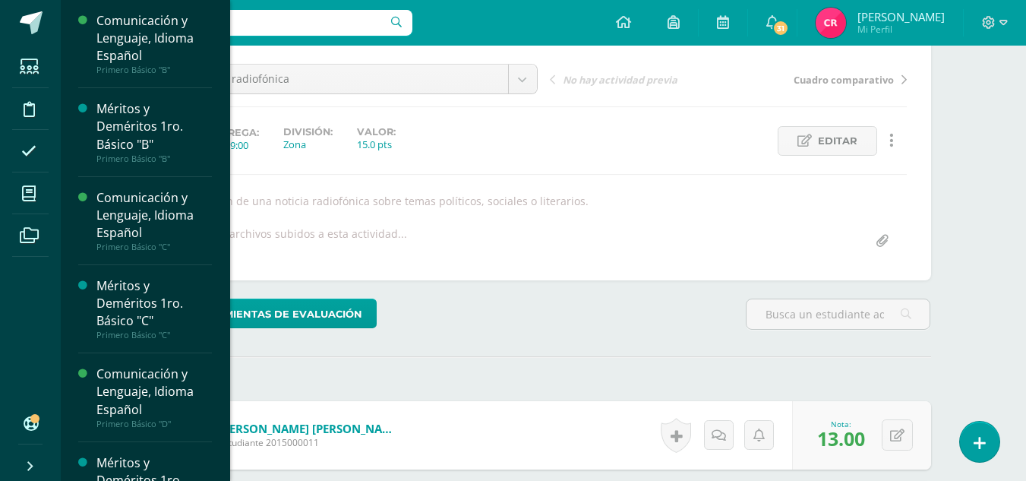
click at [50, 195] on li "Mis cursos" at bounding box center [30, 193] width 61 height 43
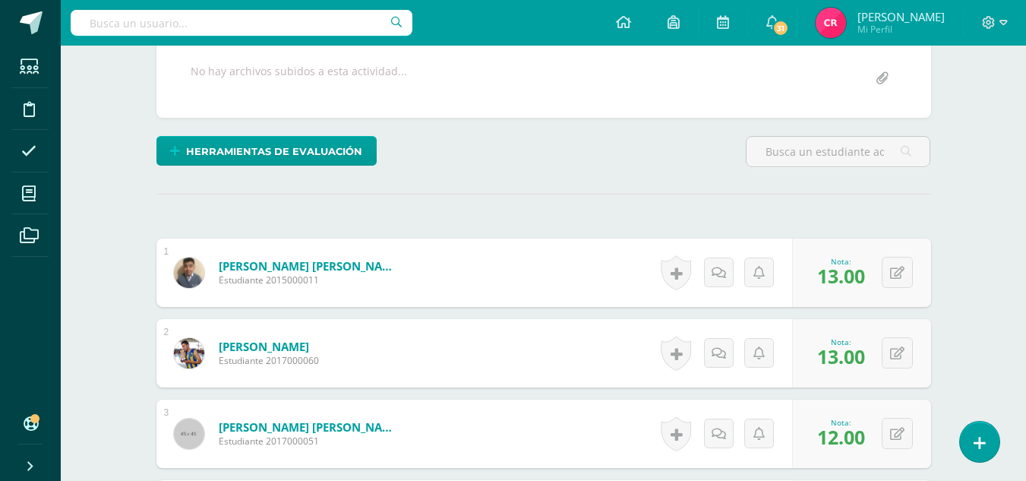
scroll to position [0, 0]
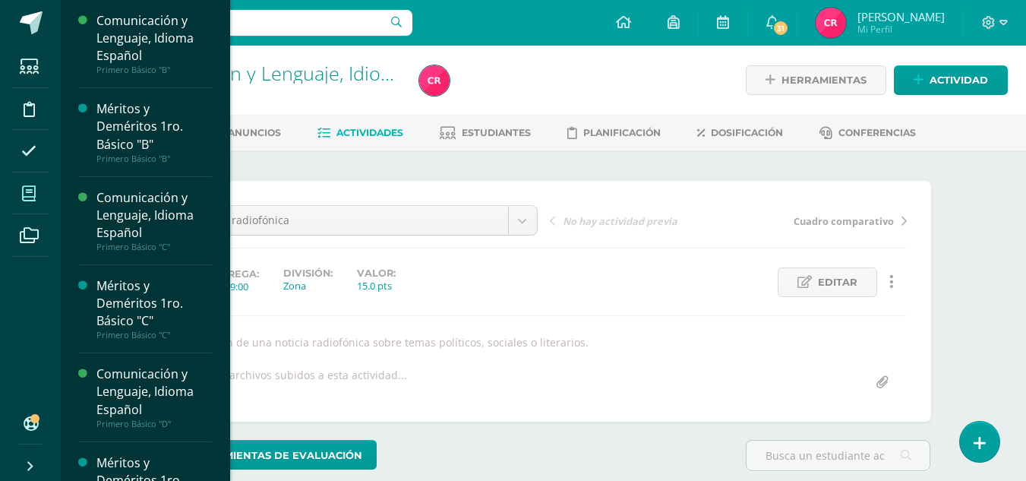
click at [33, 188] on icon at bounding box center [29, 193] width 14 height 15
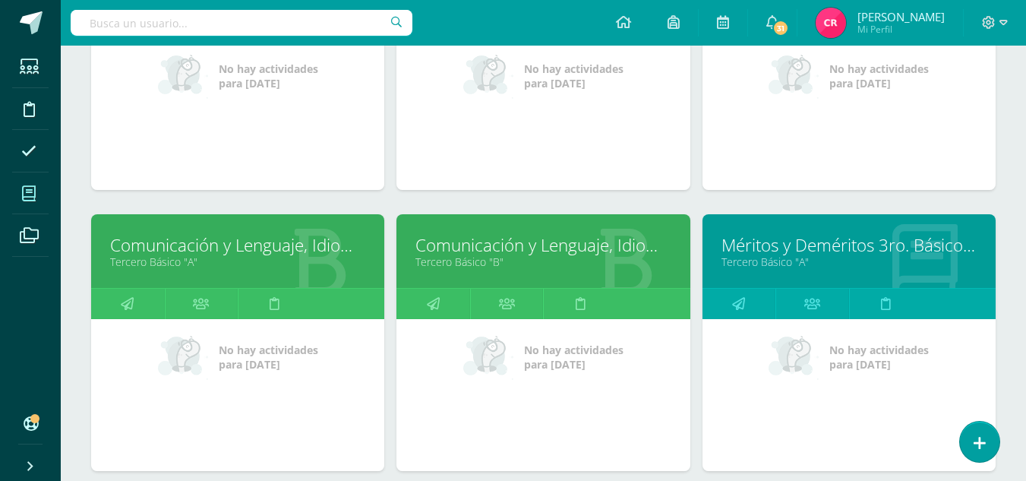
scroll to position [1063, 0]
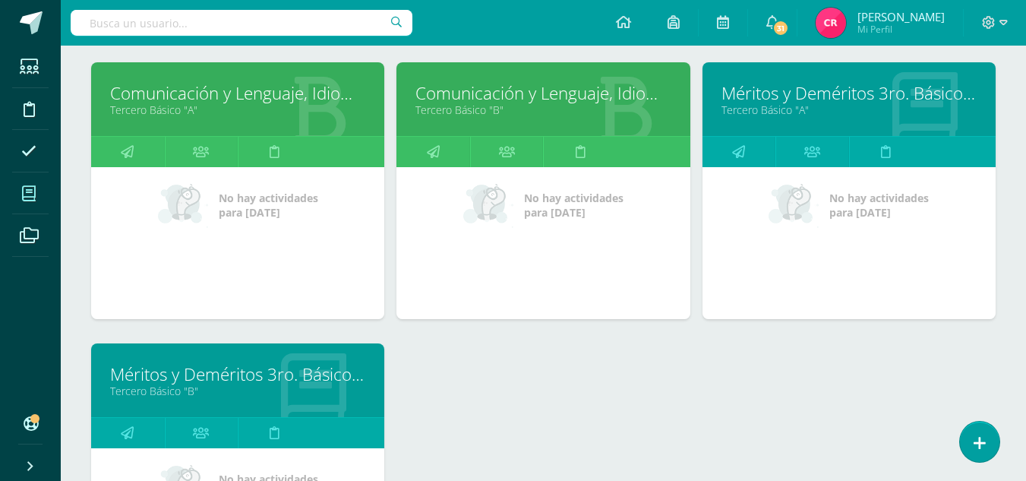
click at [473, 80] on div "Comunicación y Lenguaje, Idioma Español Tercero Básico "B"" at bounding box center [542, 99] width 293 height 74
click at [473, 90] on link "Comunicación y Lenguaje, Idioma Español" at bounding box center [542, 93] width 255 height 24
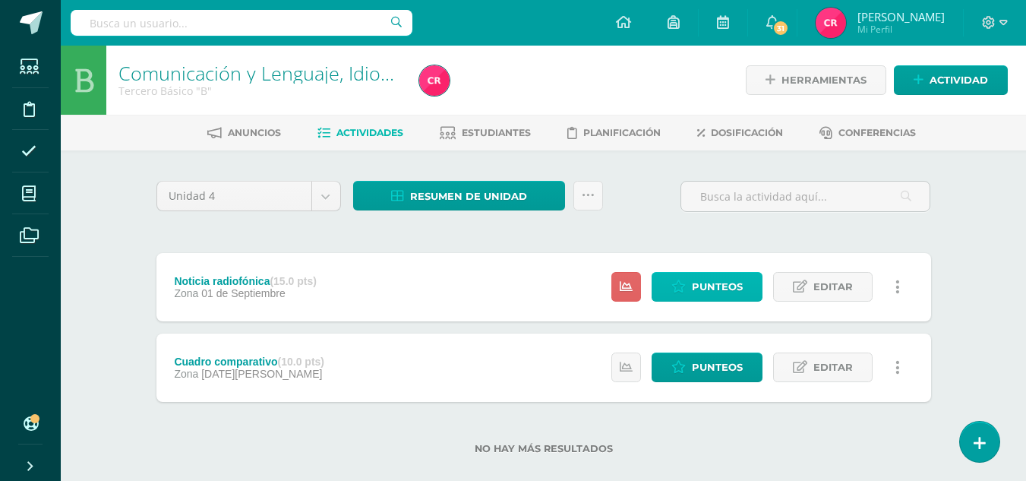
click at [698, 292] on span "Punteos" at bounding box center [717, 287] width 51 height 28
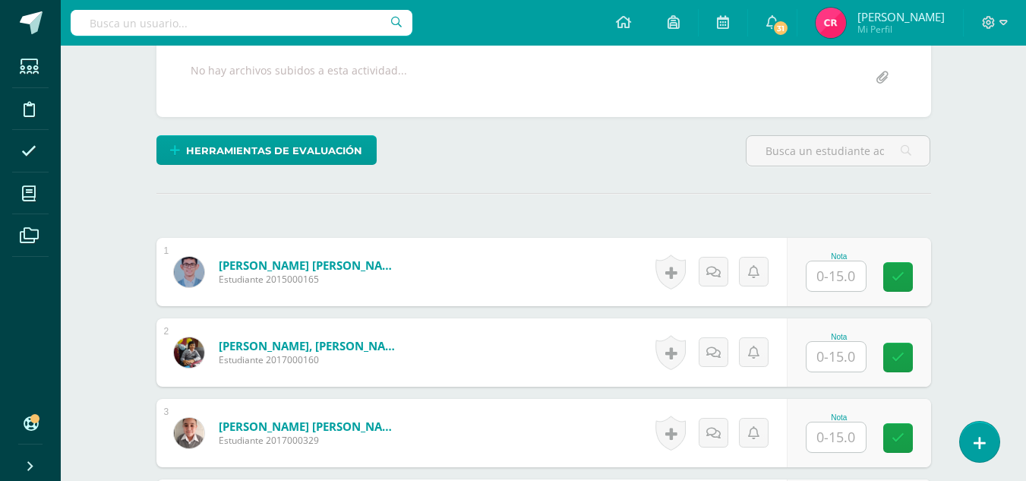
scroll to position [380, 0]
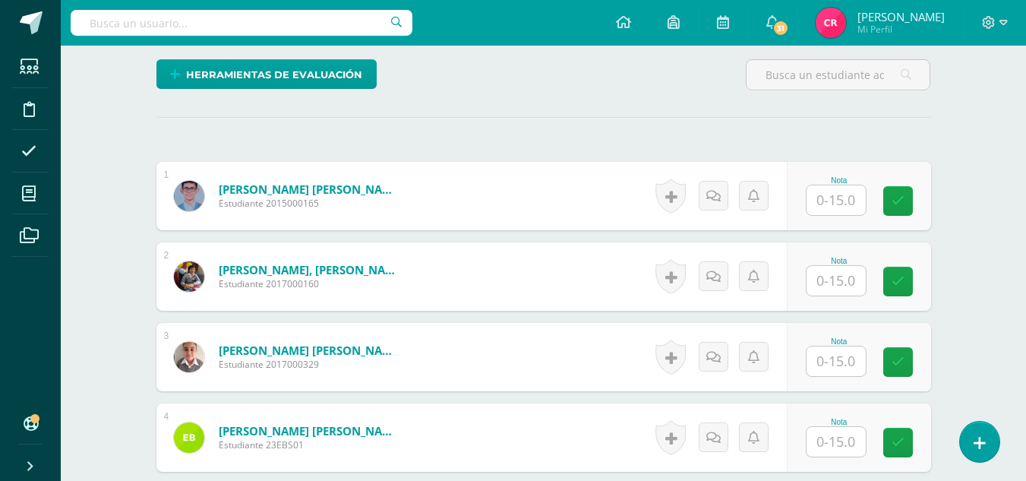
click at [850, 198] on input "text" at bounding box center [835, 200] width 59 height 30
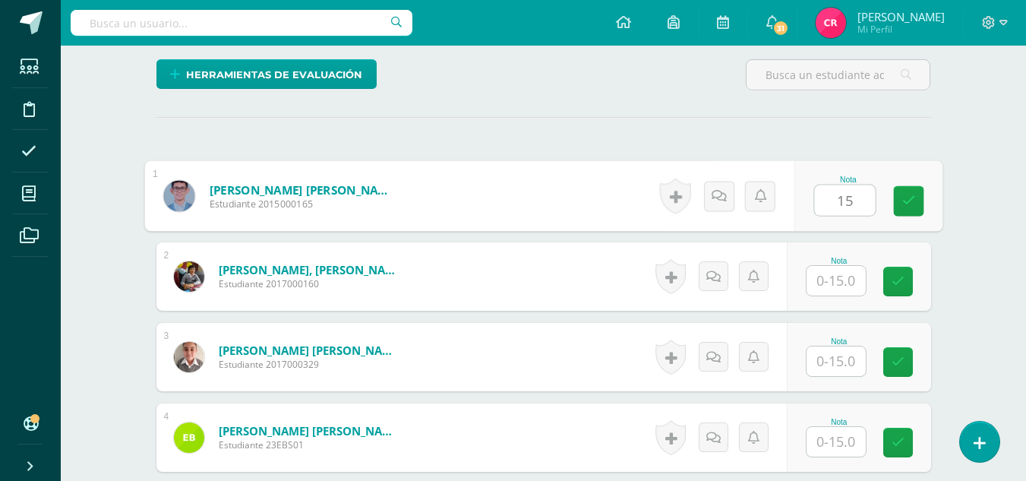
type input "15"
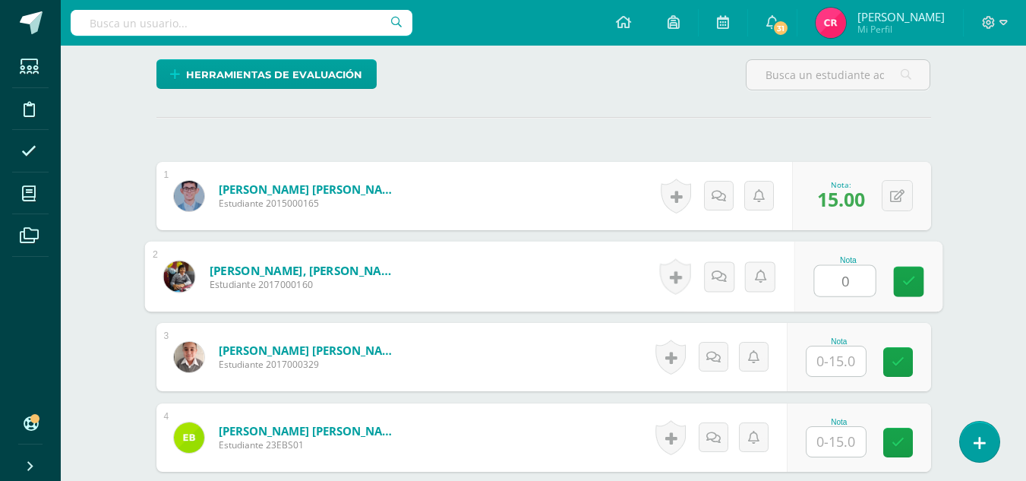
type input "0"
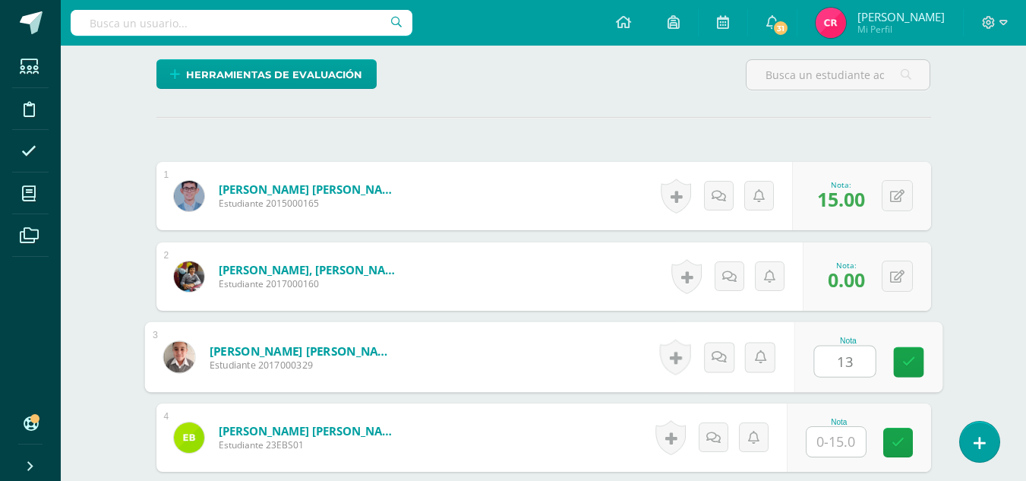
type input "13"
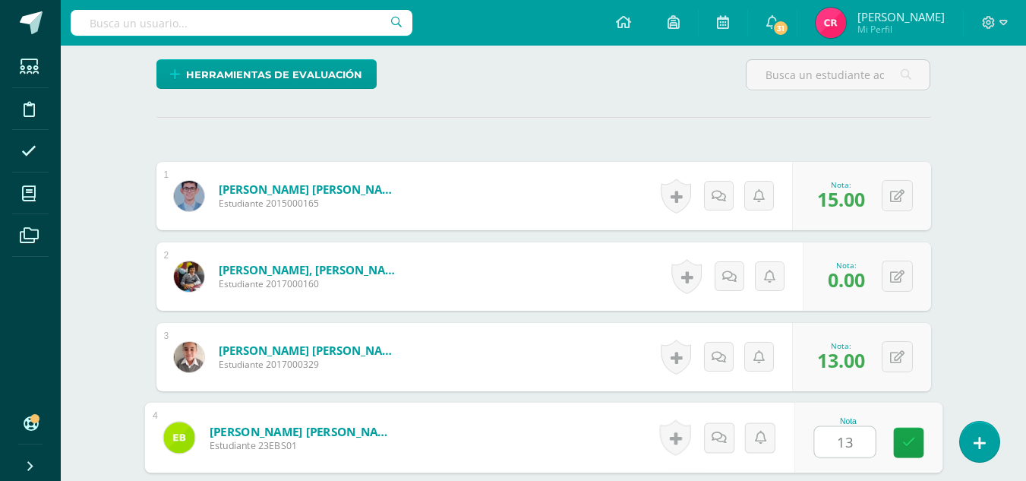
type input "13"
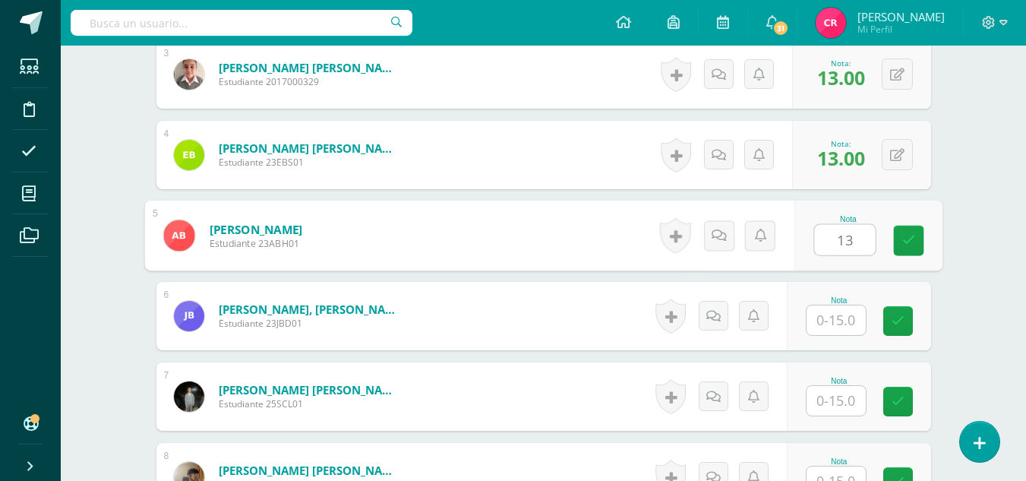
type input "13"
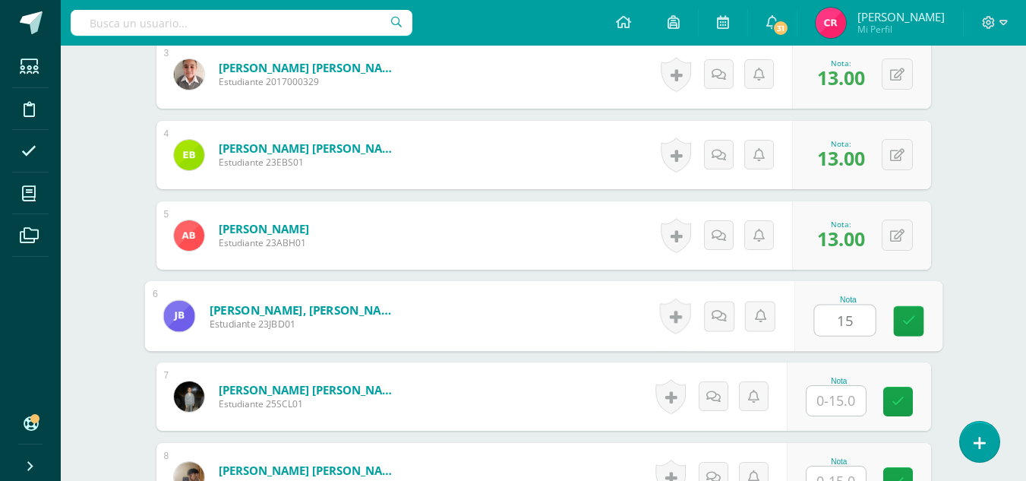
type input "15"
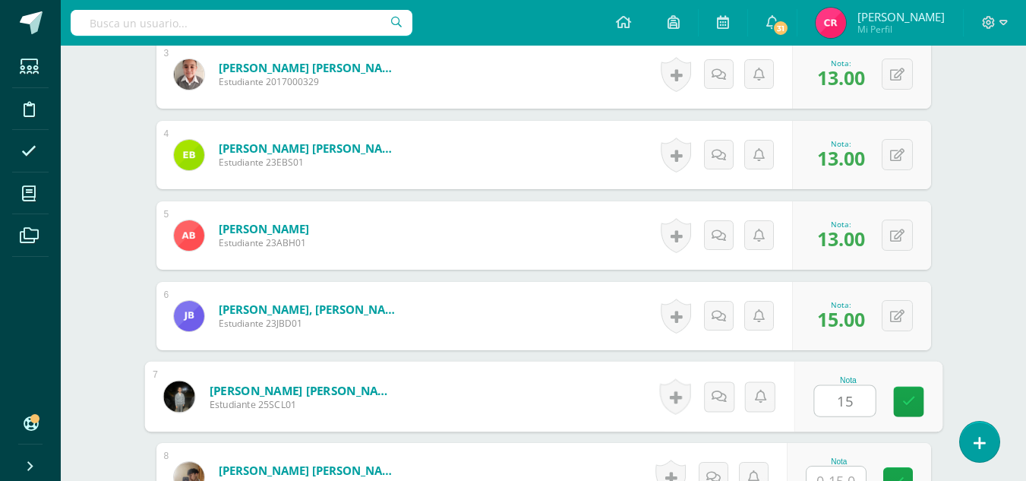
type input "15"
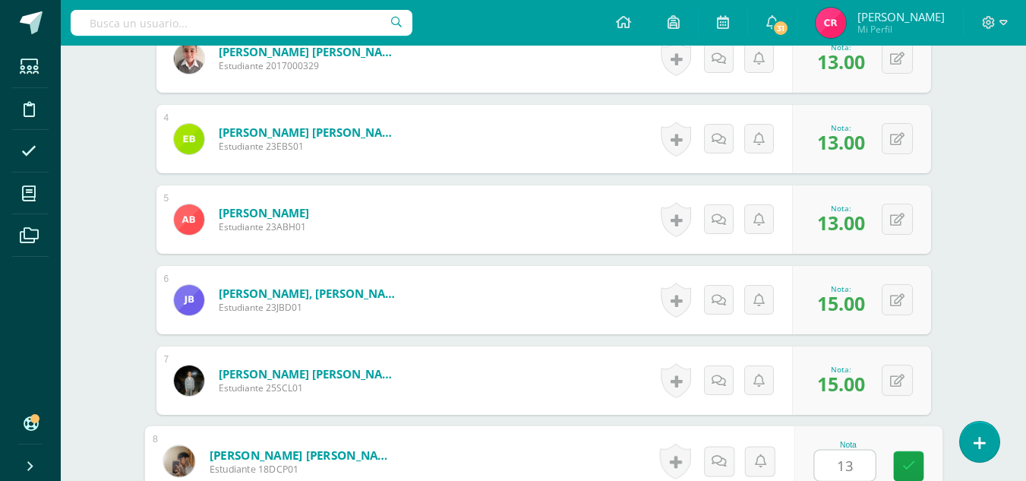
type input "13"
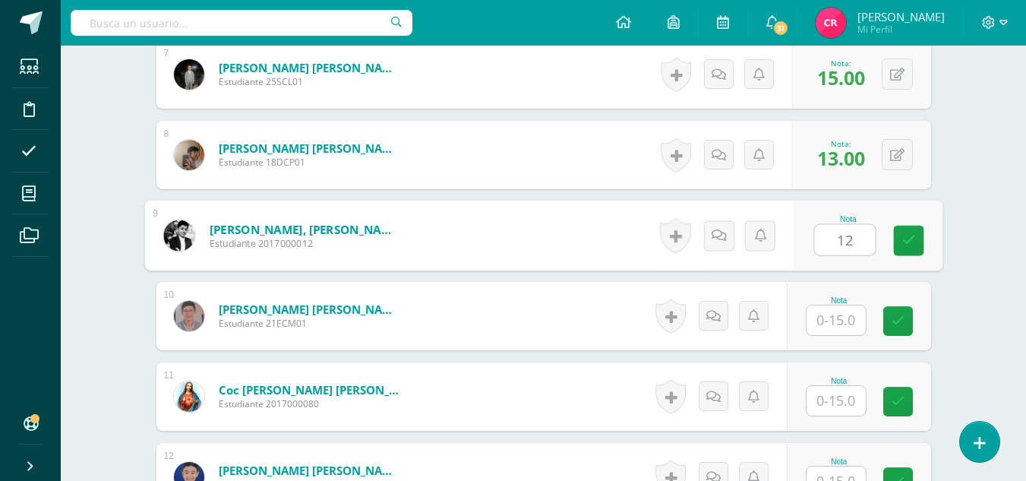
type input "12"
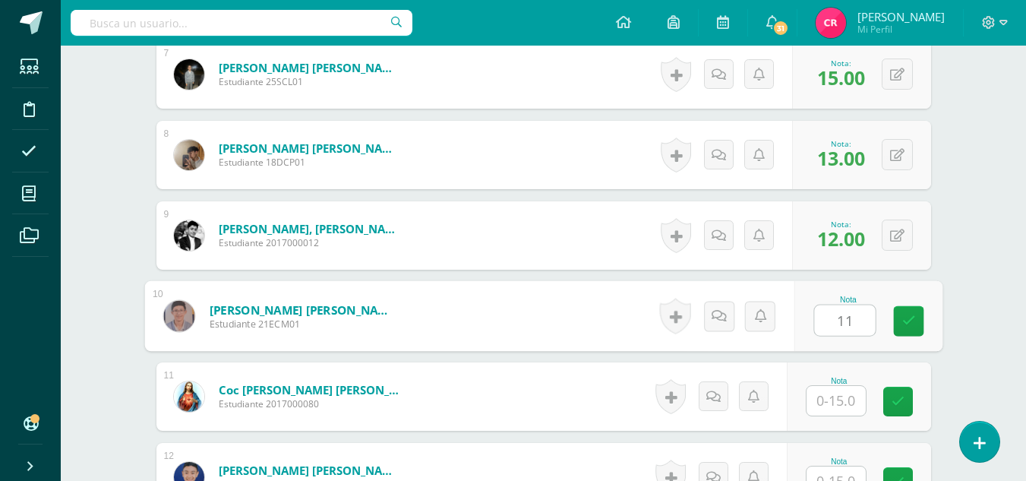
type input "11"
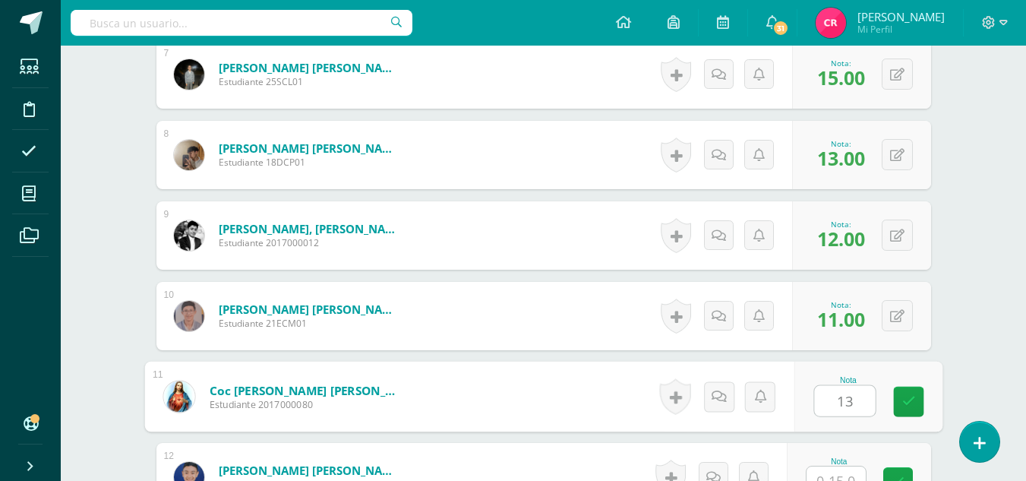
type input "13"
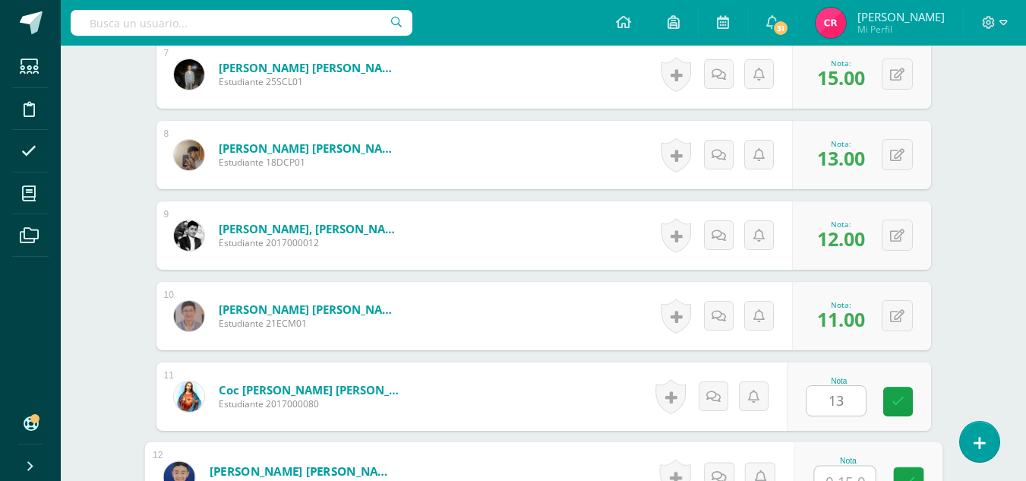
scroll to position [1001, 0]
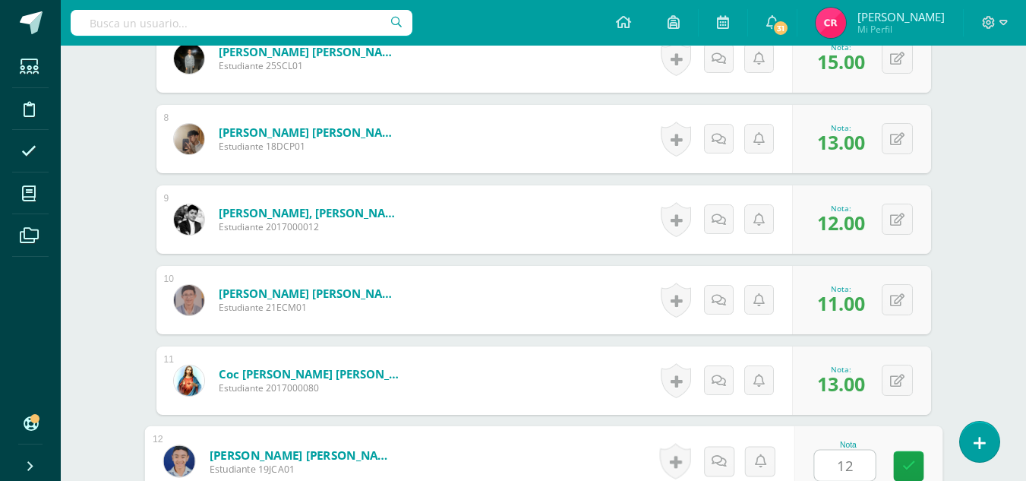
type input "12"
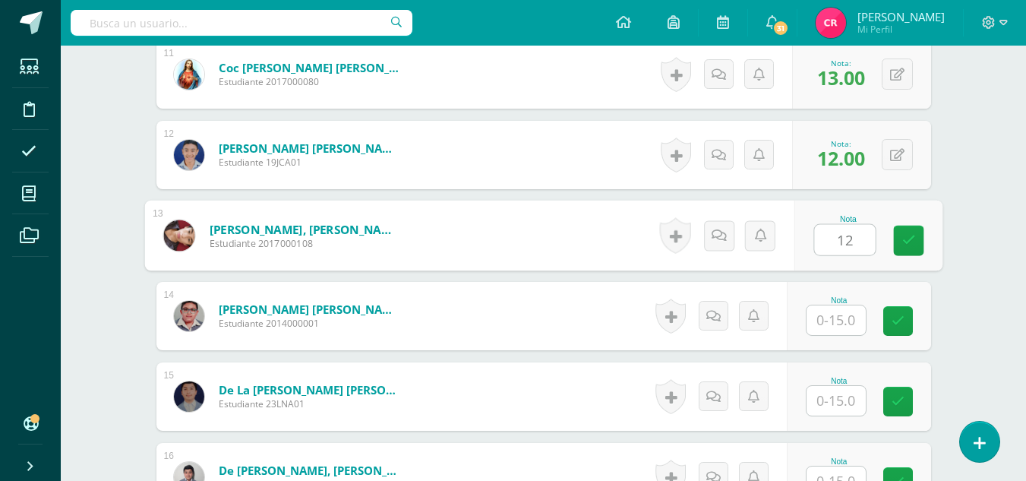
type input "12"
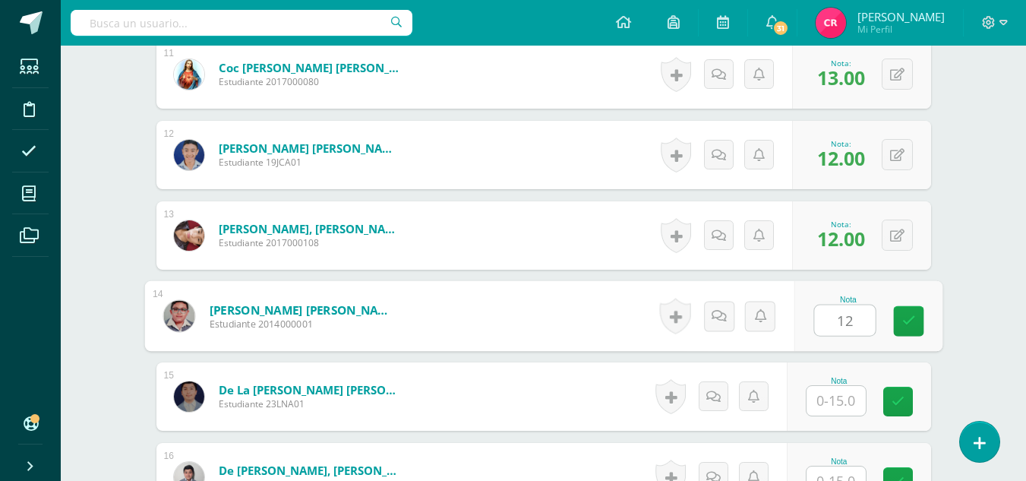
type input "12"
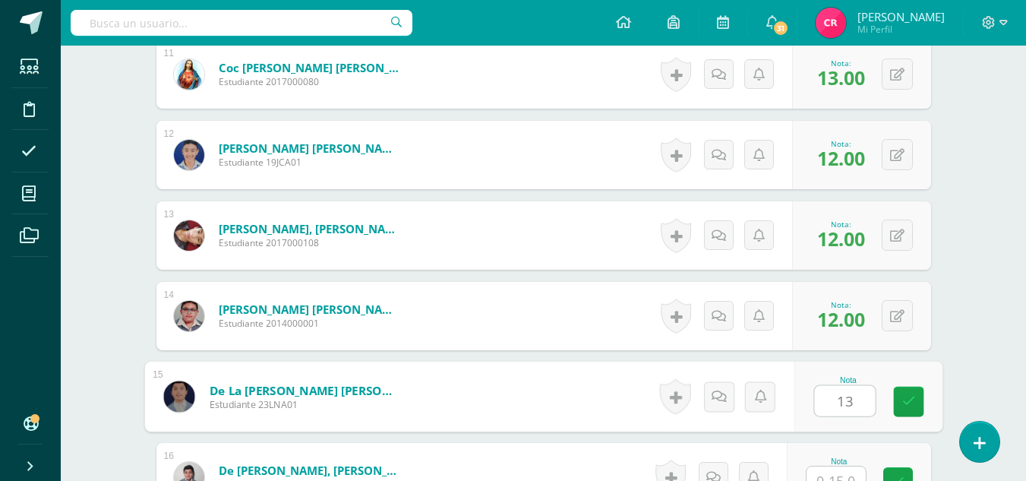
type input "13"
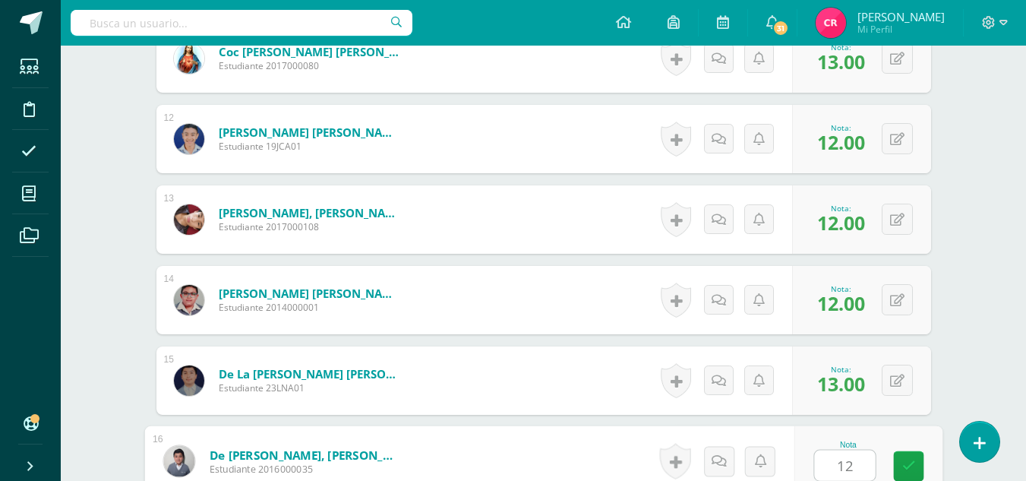
type input "12"
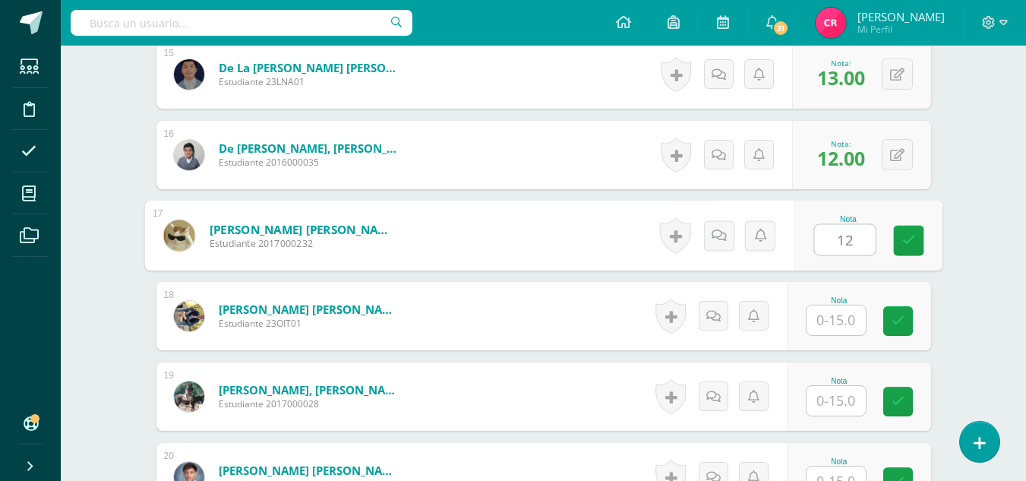
type input "12"
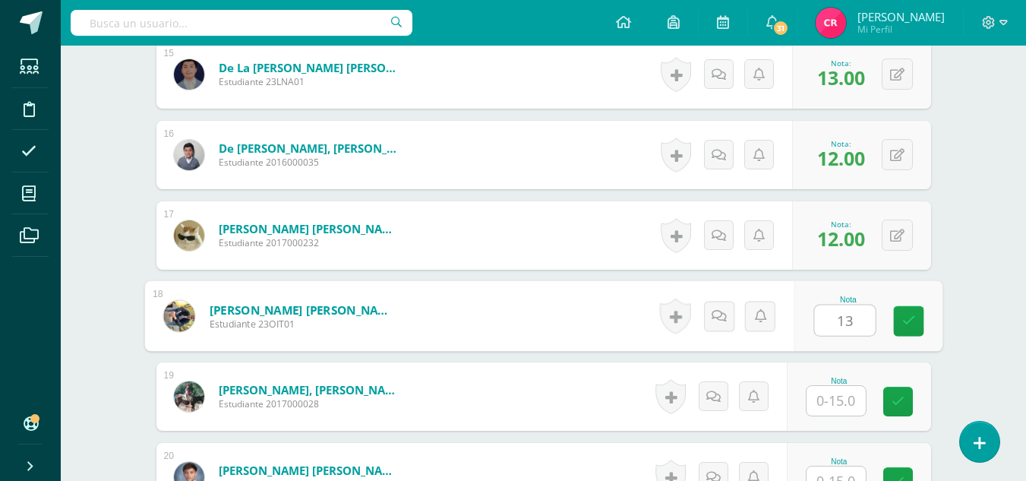
type input "13"
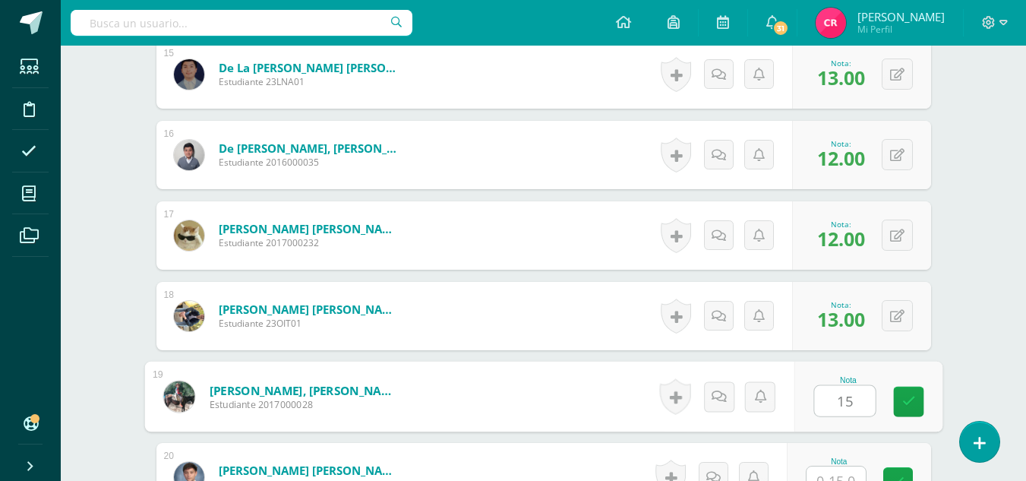
type input "15"
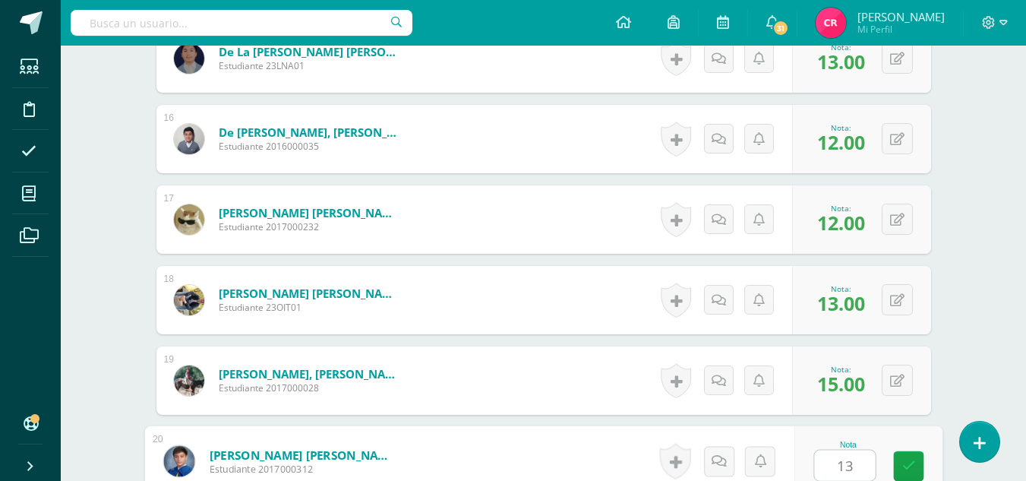
type input "13"
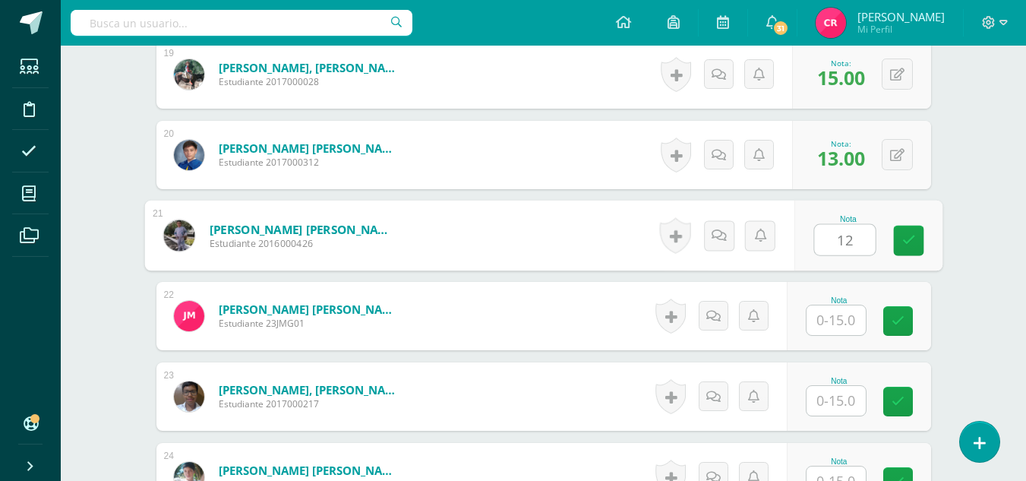
type input "12"
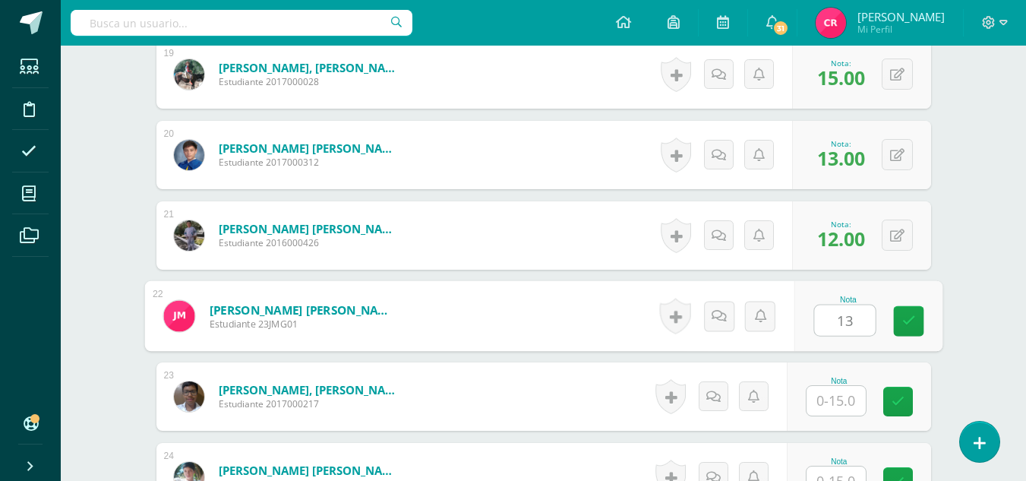
type input "13"
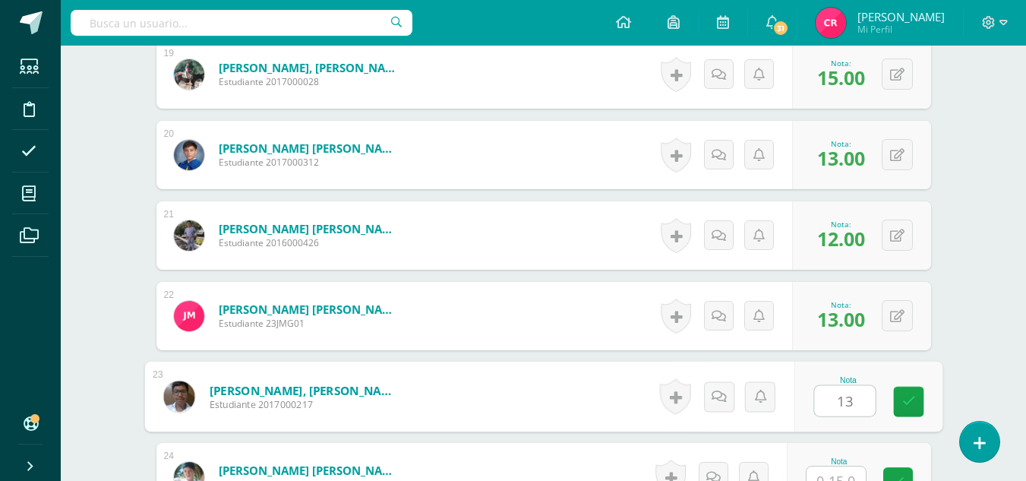
type input "13"
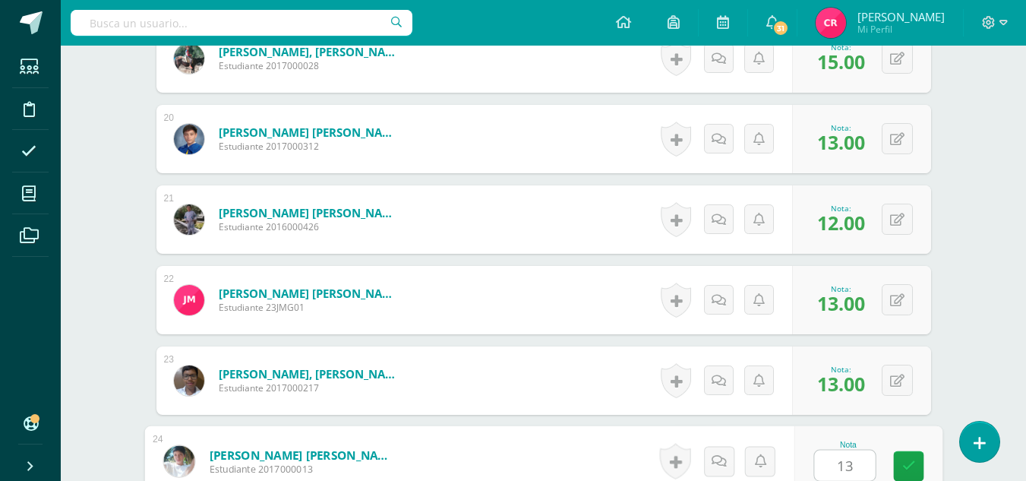
type input "13"
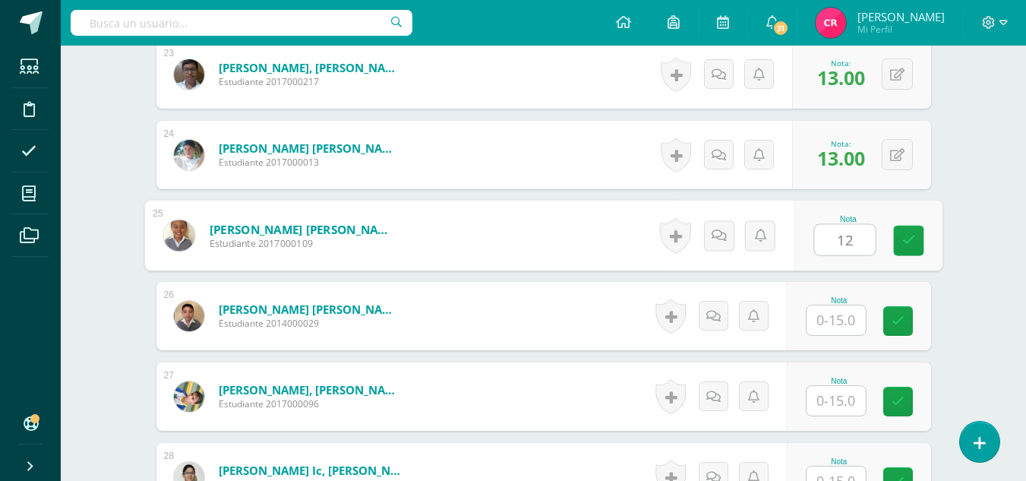
type input "12"
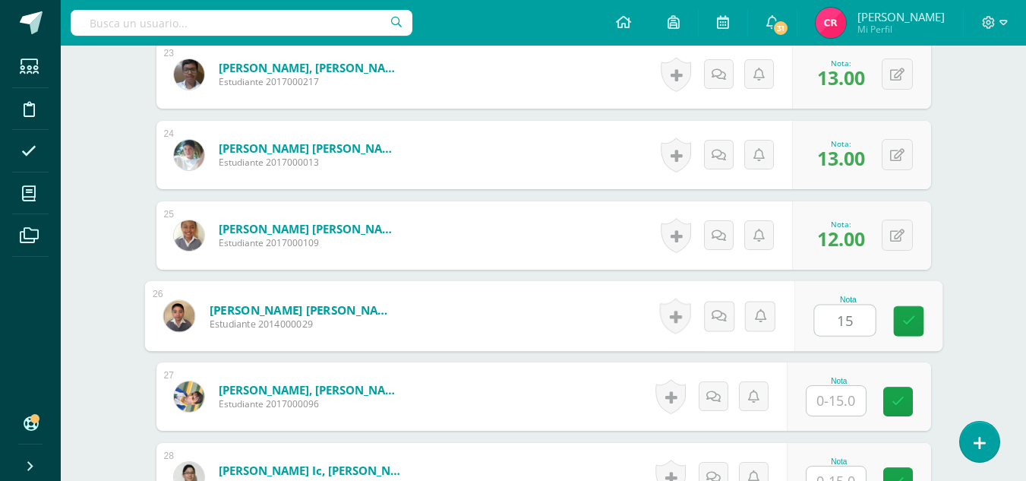
type input "15"
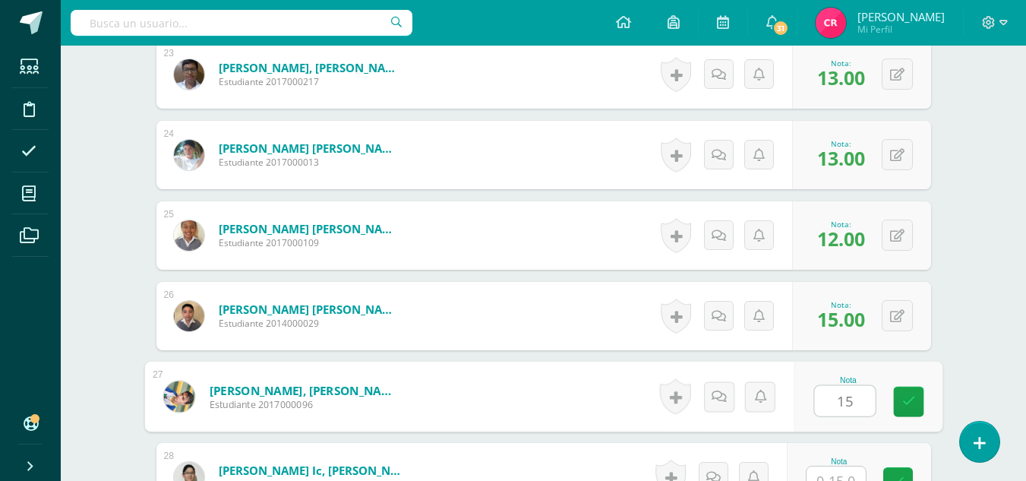
type input "15"
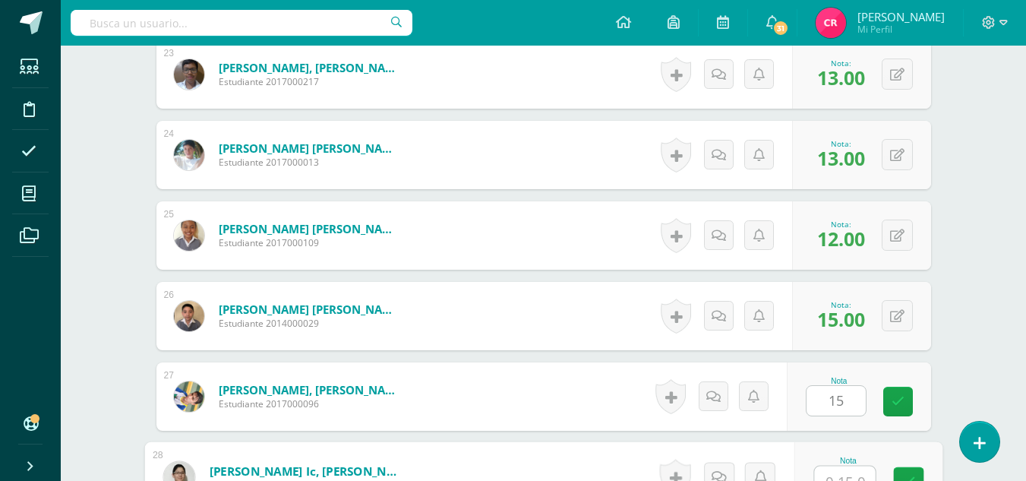
scroll to position [2288, 0]
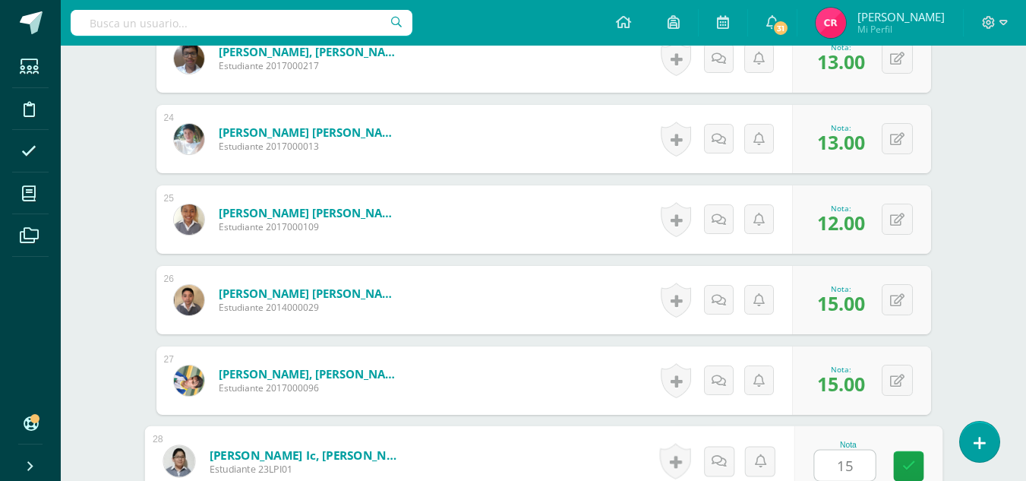
type input "15"
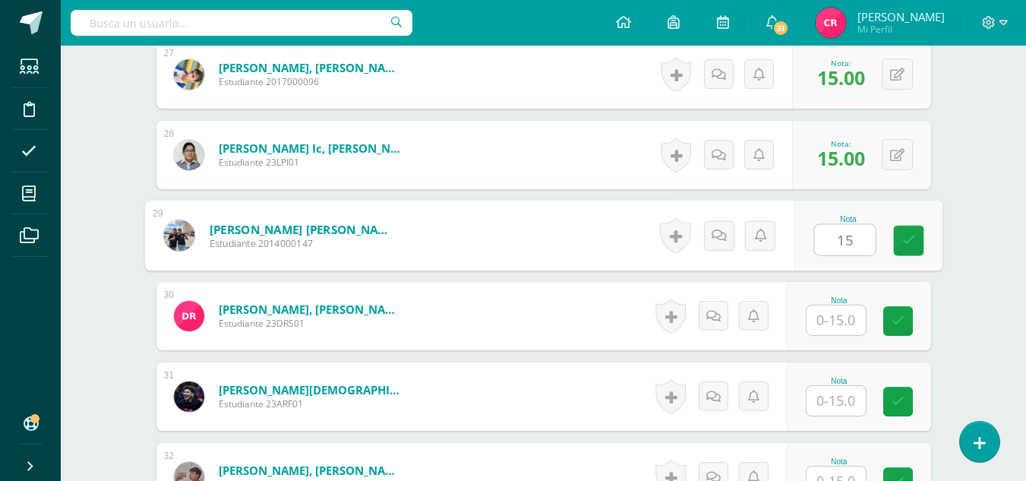
type input "15"
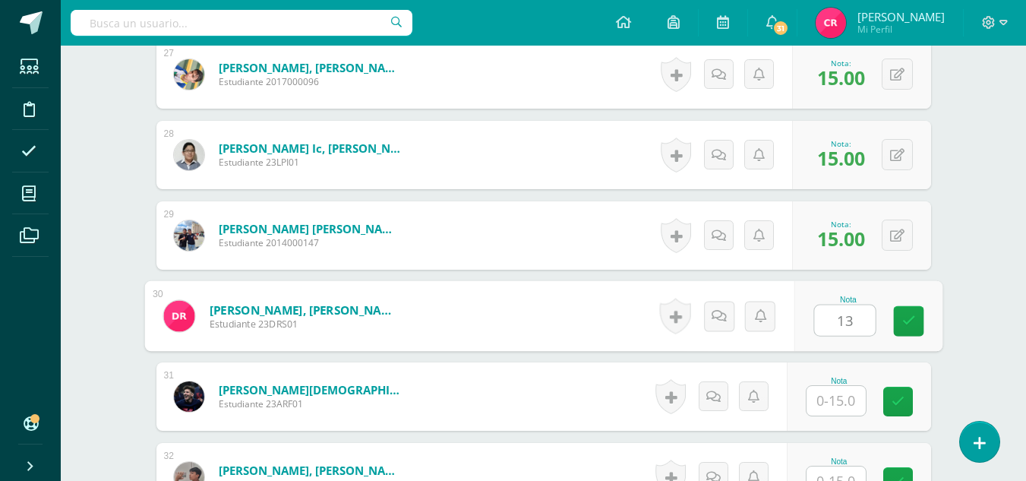
type input "13"
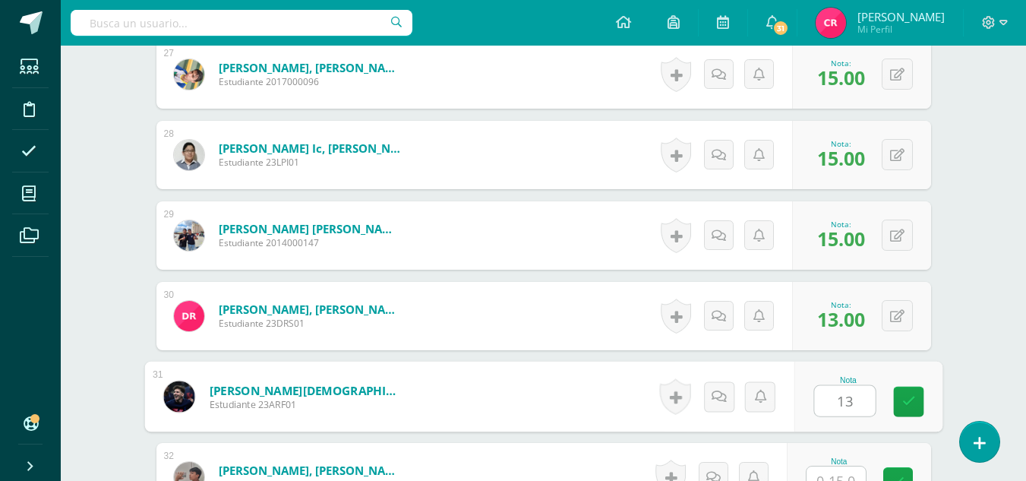
type input "13"
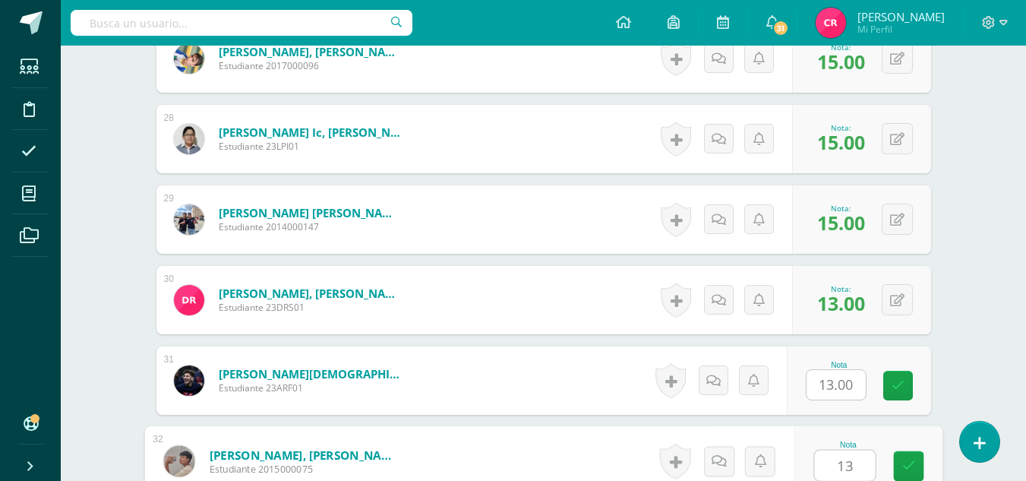
type input "13"
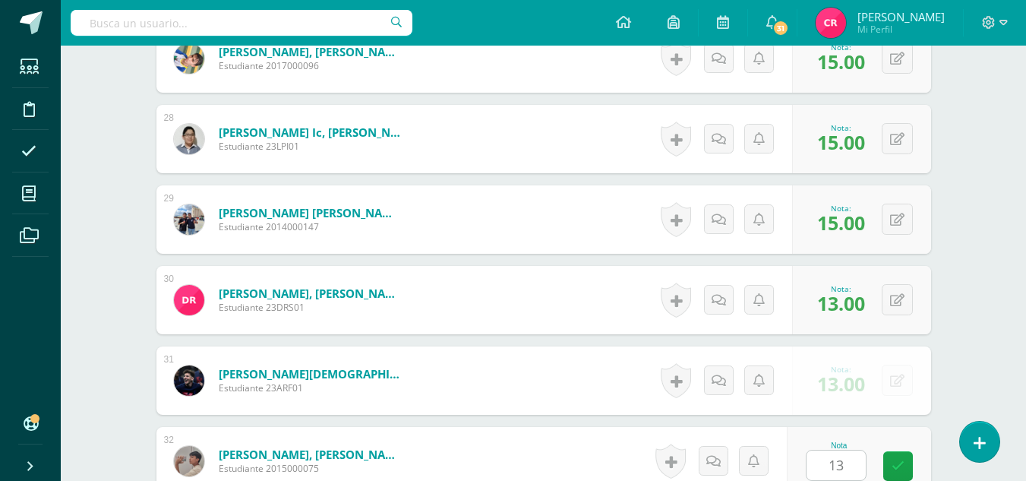
scroll to position [2916, 0]
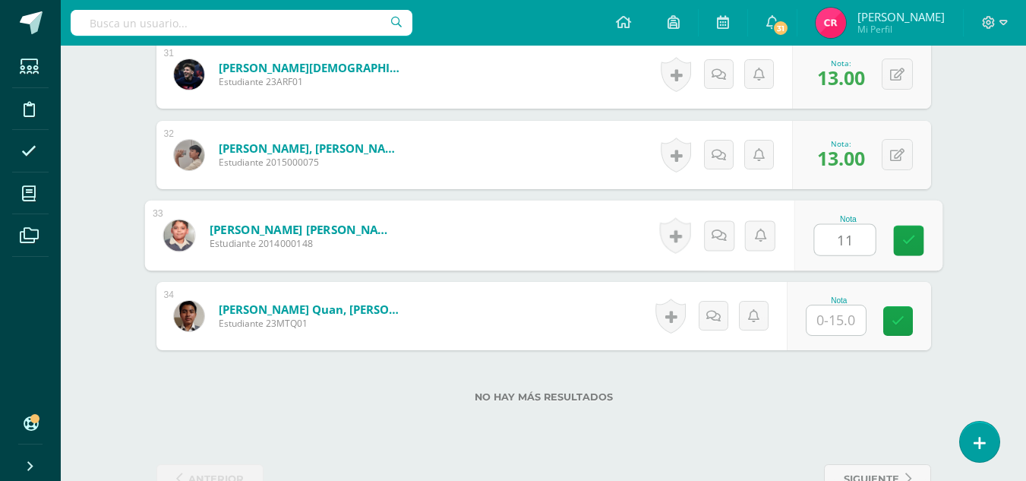
type input "11"
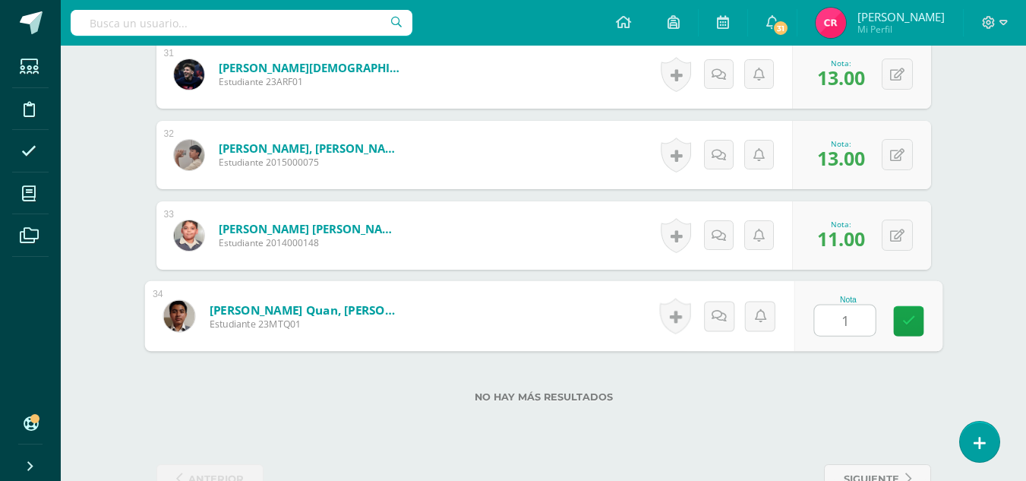
type input "15"
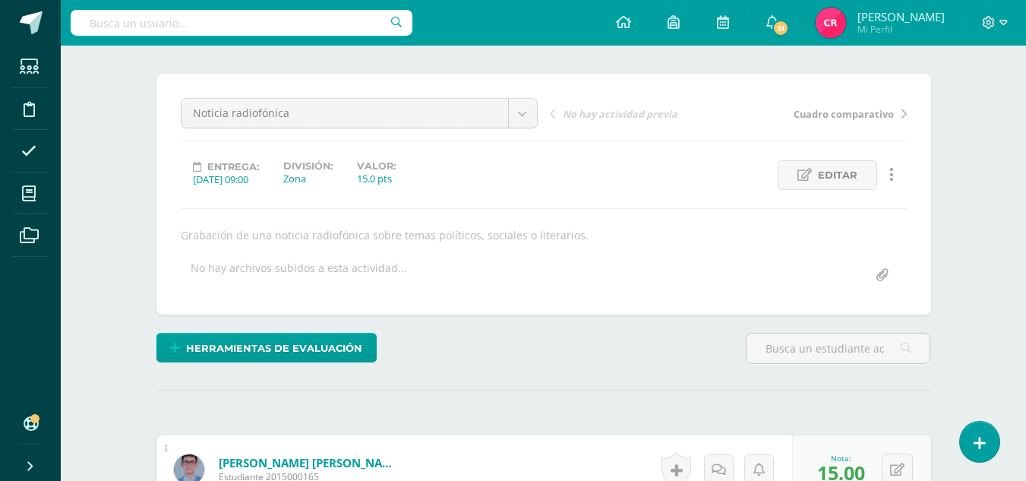
scroll to position [0, 0]
